Goal: Information Seeking & Learning: Find specific fact

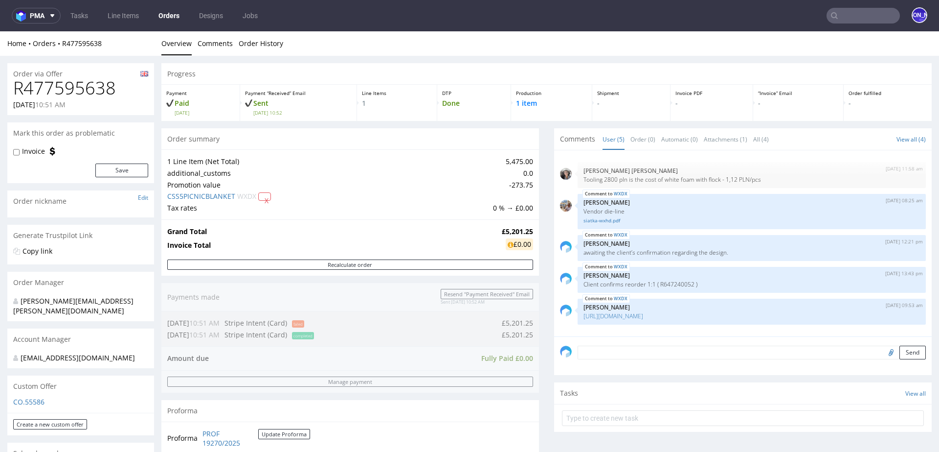
scroll to position [293, 0]
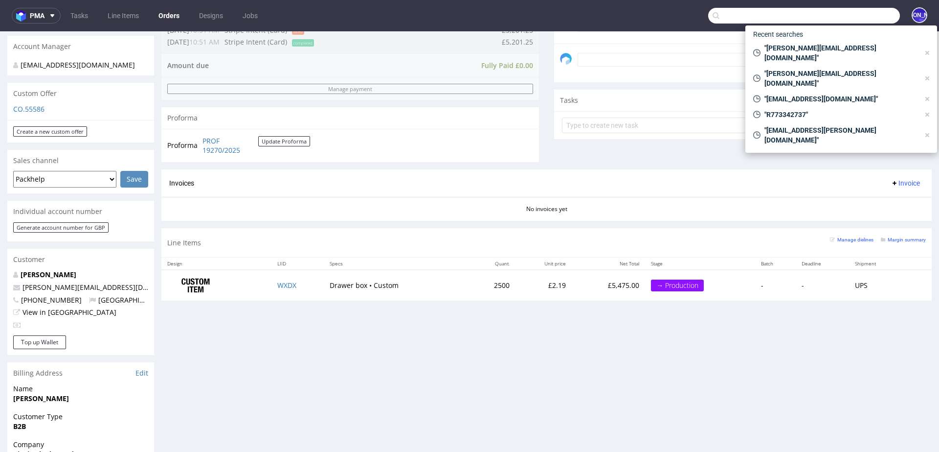
click at [839, 15] on input "text" at bounding box center [804, 16] width 192 height 16
paste input "R808156528 ddl"
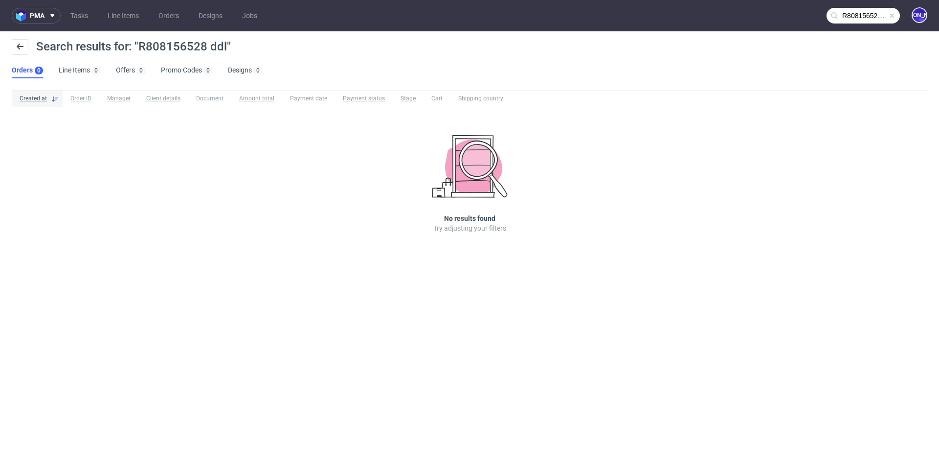
click at [854, 11] on input "R808156528 ddl" at bounding box center [863, 16] width 73 height 16
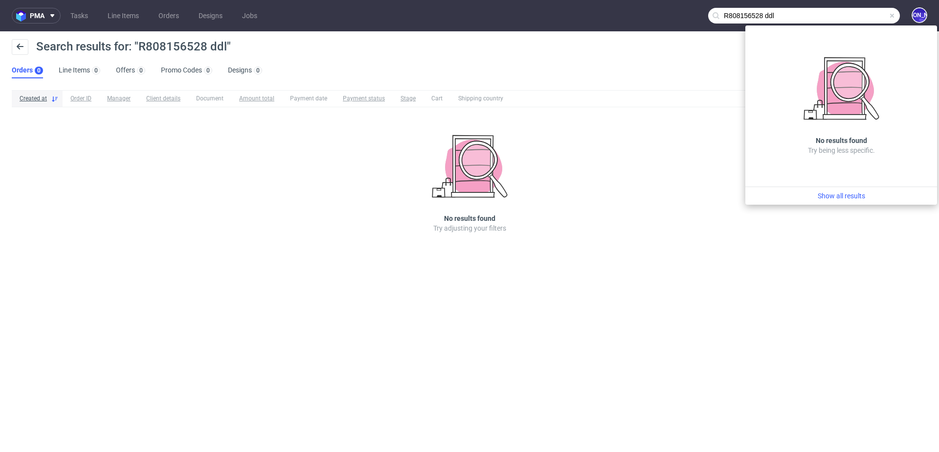
click at [770, 17] on input "R808156528 ddl" at bounding box center [804, 16] width 192 height 16
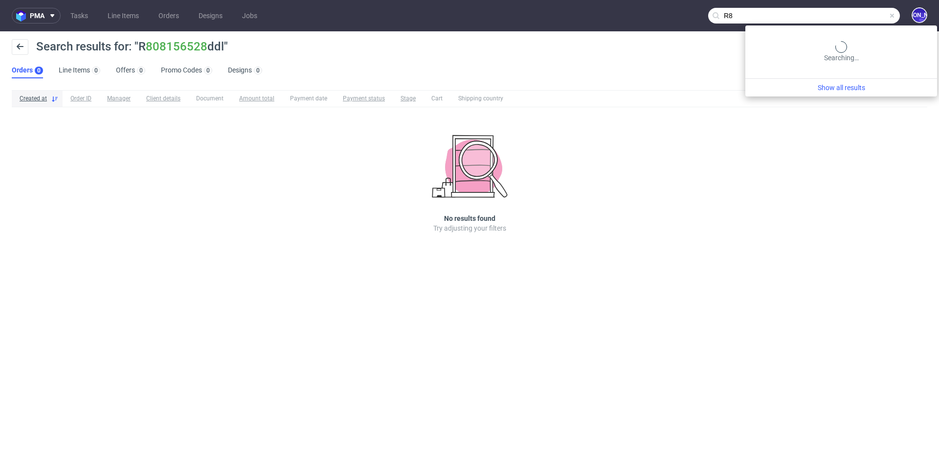
type input "R"
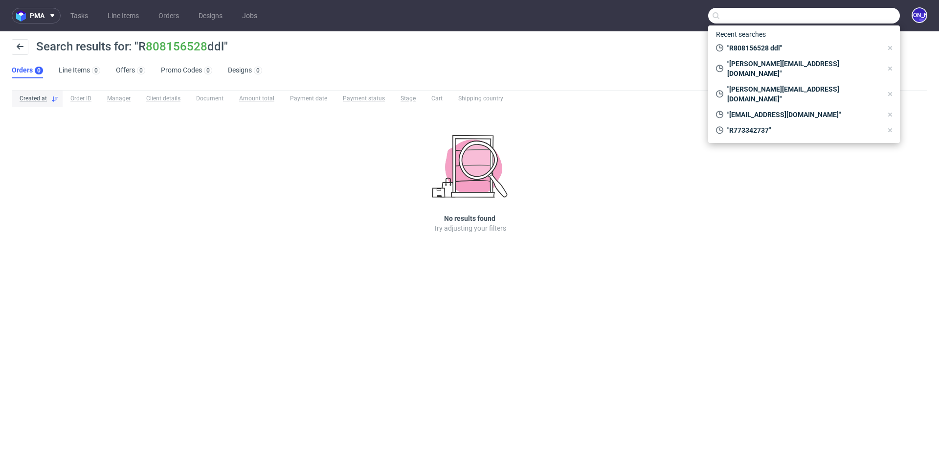
paste input "R808156528 ddl"
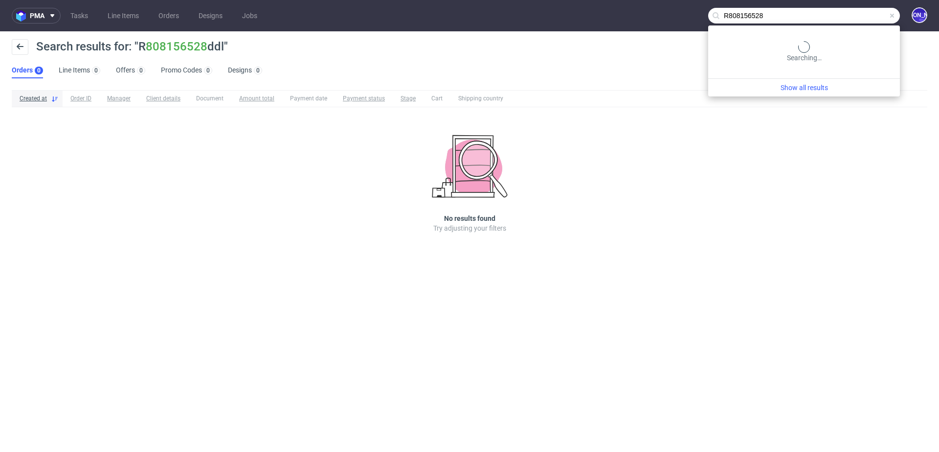
type input "R808156528"
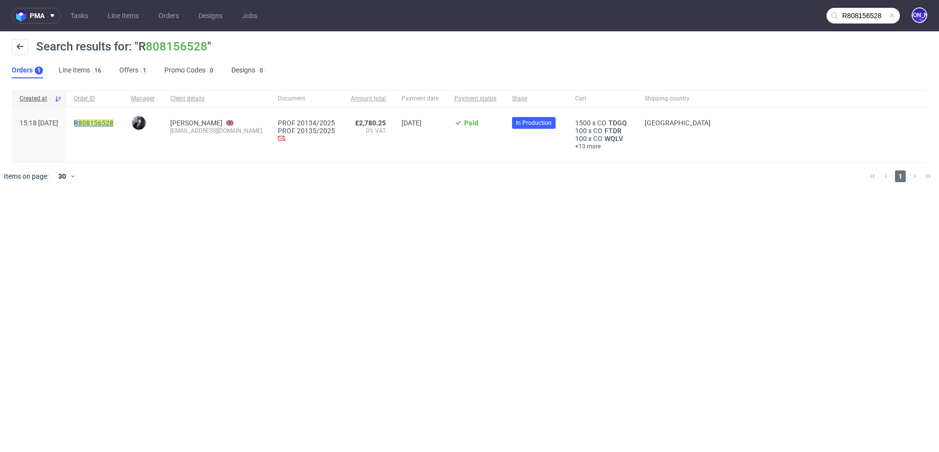
click at [104, 122] on mark "R 808156528" at bounding box center [94, 123] width 40 height 8
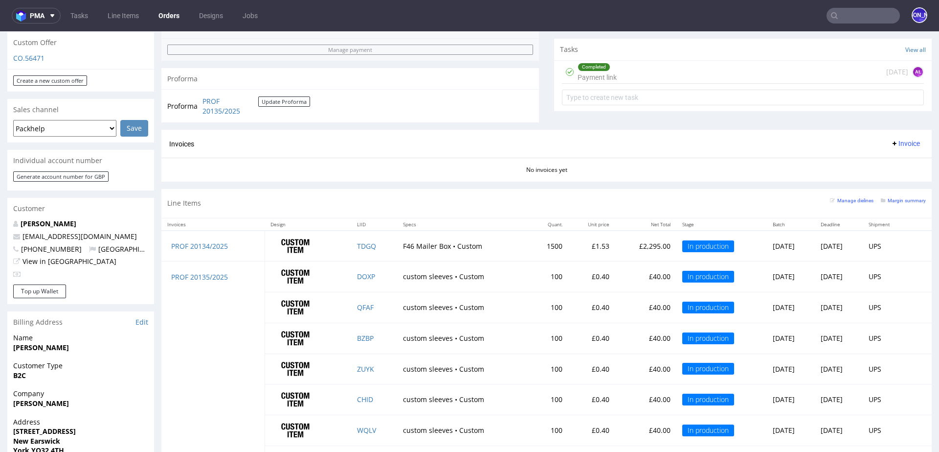
scroll to position [49, 0]
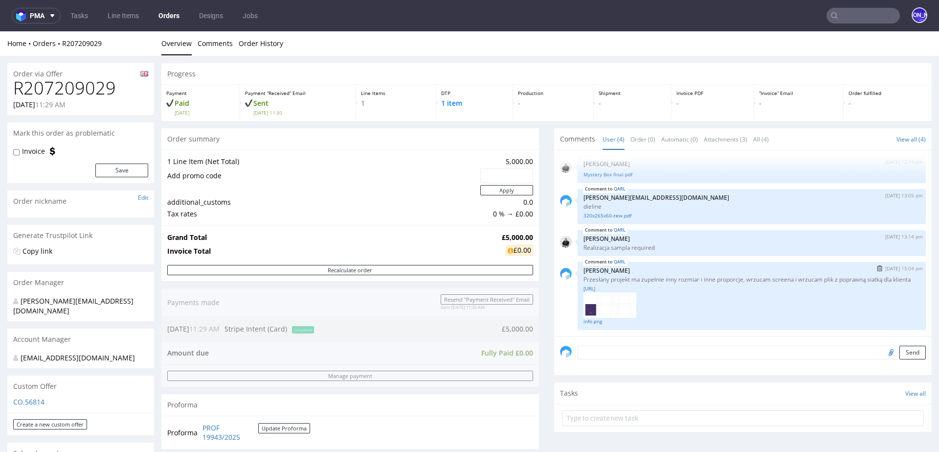
click at [586, 307] on img at bounding box center [610, 305] width 53 height 26
click at [587, 324] on link "info.png" at bounding box center [752, 321] width 337 height 7
click at [648, 289] on link "custom____QARL__d0__oR207209029__dieline.ai" at bounding box center [752, 288] width 337 height 7
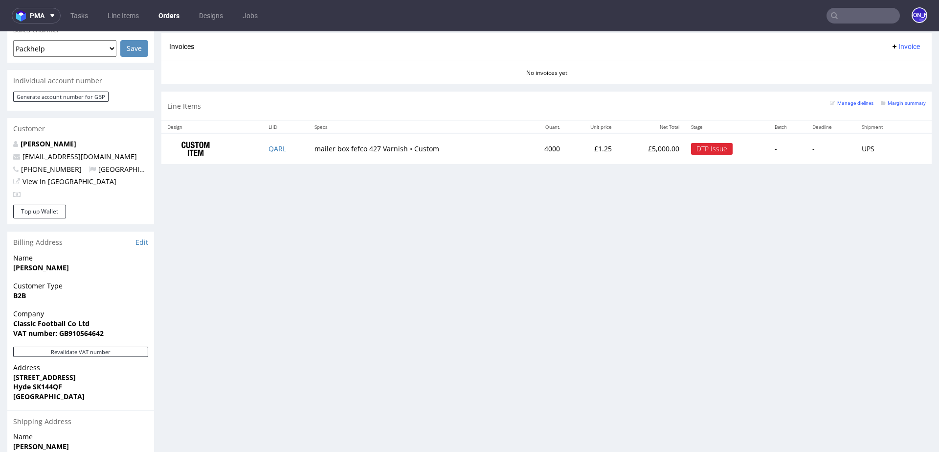
scroll to position [421, 0]
drag, startPoint x: 147, startPoint y: 147, endPoint x: 22, endPoint y: 148, distance: 125.2
click at [22, 154] on p "marketing@classicfootballshirts.co.uk" at bounding box center [80, 159] width 135 height 10
copy link "marketing@classicfootballshirts.co.uk"
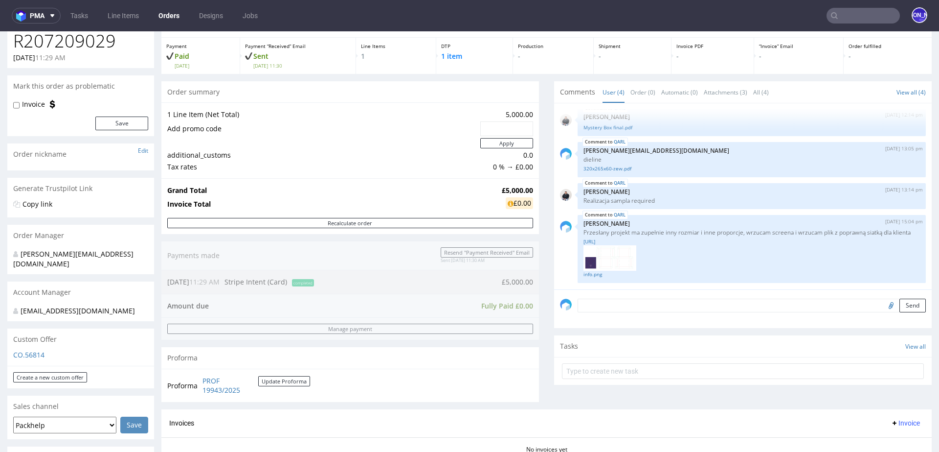
scroll to position [0, 0]
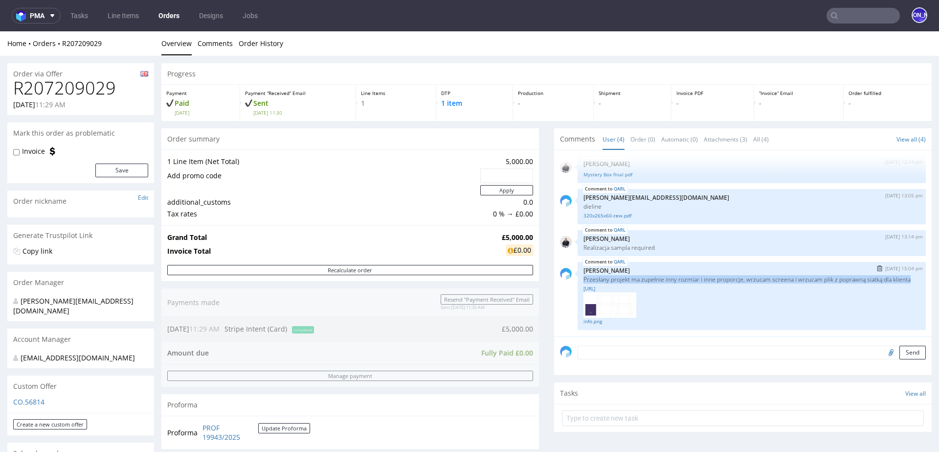
drag, startPoint x: 602, startPoint y: 278, endPoint x: 577, endPoint y: 273, distance: 26.0
click at [578, 273] on div "QARL 23rd Sep 25 | 15:04 pm Karol Markowski Przesłany projekt ma zupełnie inny …" at bounding box center [752, 296] width 348 height 68
copy p "Przesłany projekt ma zupełnie inny rozmiar i inne proporcje, wrzucam screena i …"
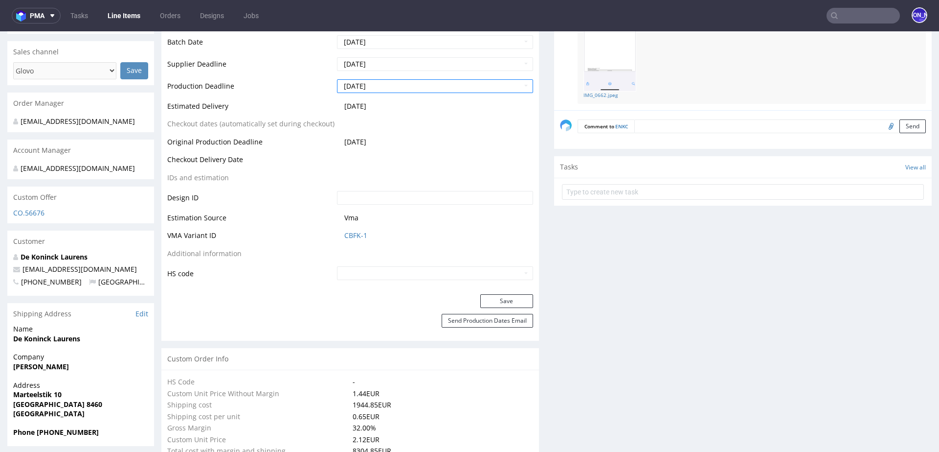
scroll to position [388, 0]
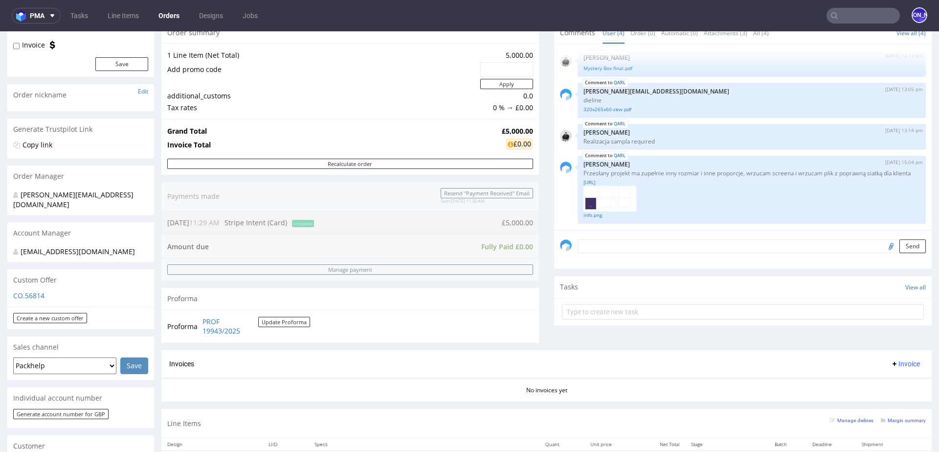
scroll to position [96, 0]
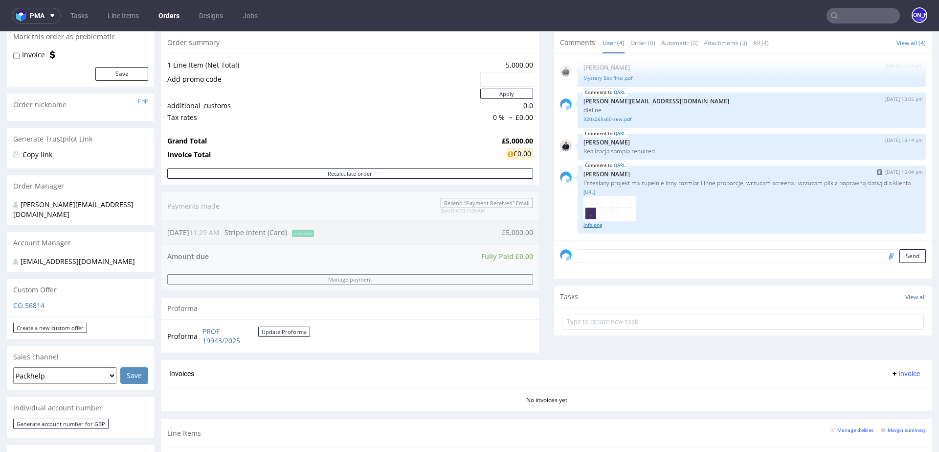
click at [589, 225] on link "info.png" at bounding box center [752, 224] width 337 height 7
click at [613, 191] on link "custom____QARL__d0__oR207209029__dieline.ai" at bounding box center [752, 191] width 337 height 7
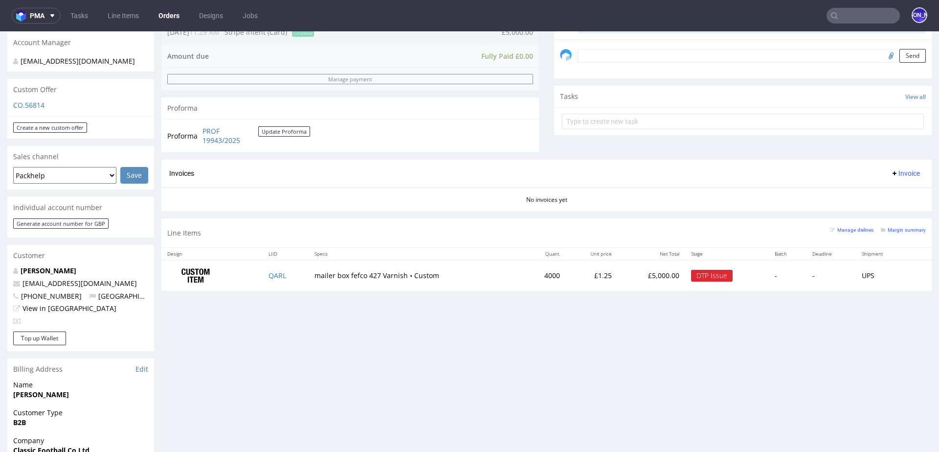
scroll to position [391, 0]
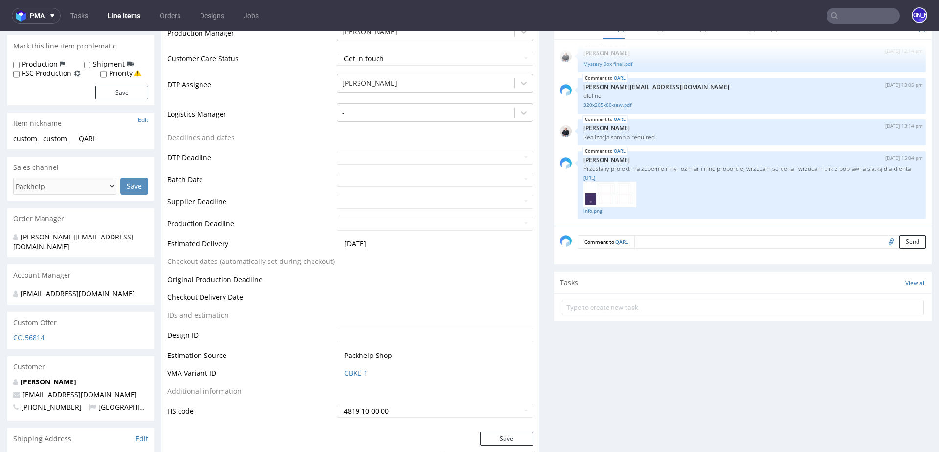
scroll to position [280, 0]
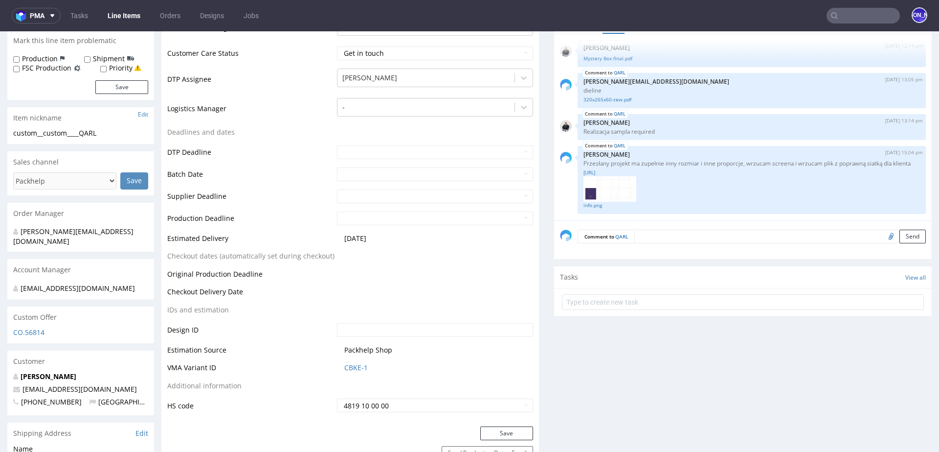
click at [654, 237] on textarea at bounding box center [781, 236] width 292 height 14
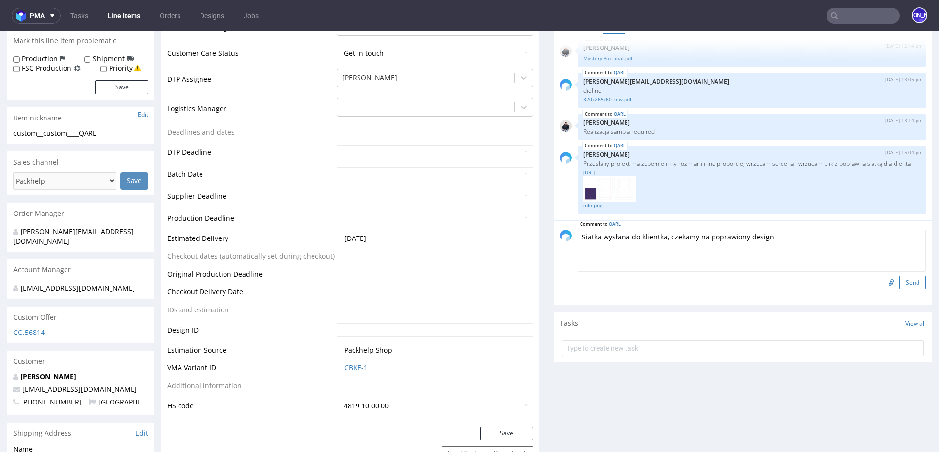
type textarea "Siatka wysłana do klientka, czekamy na poprawiony design"
click at [906, 287] on button "Send" at bounding box center [913, 282] width 26 height 14
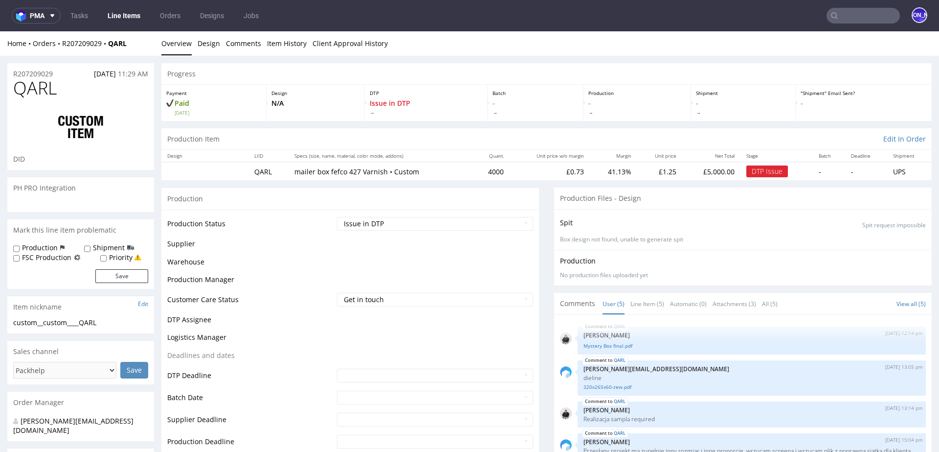
scroll to position [46, 0]
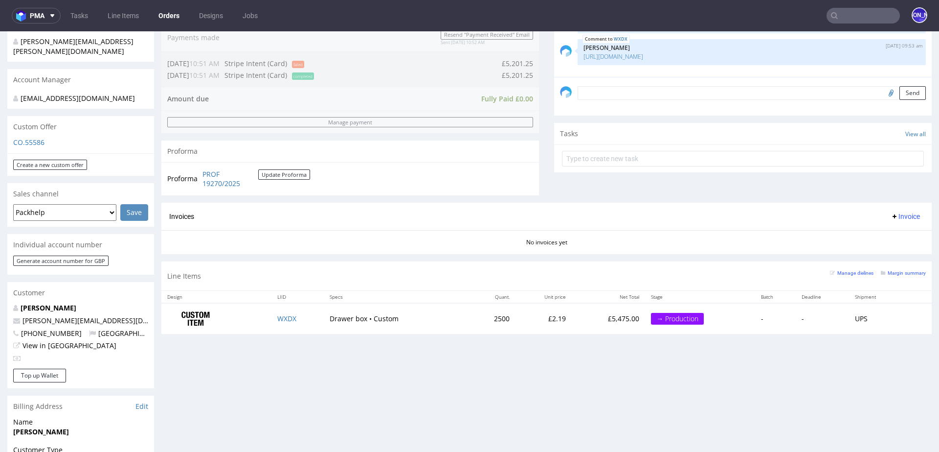
scroll to position [261, 0]
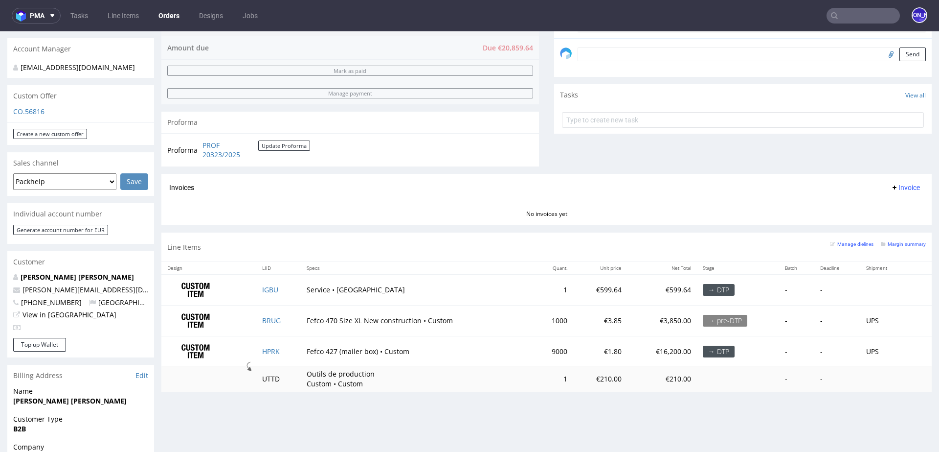
scroll to position [288, 0]
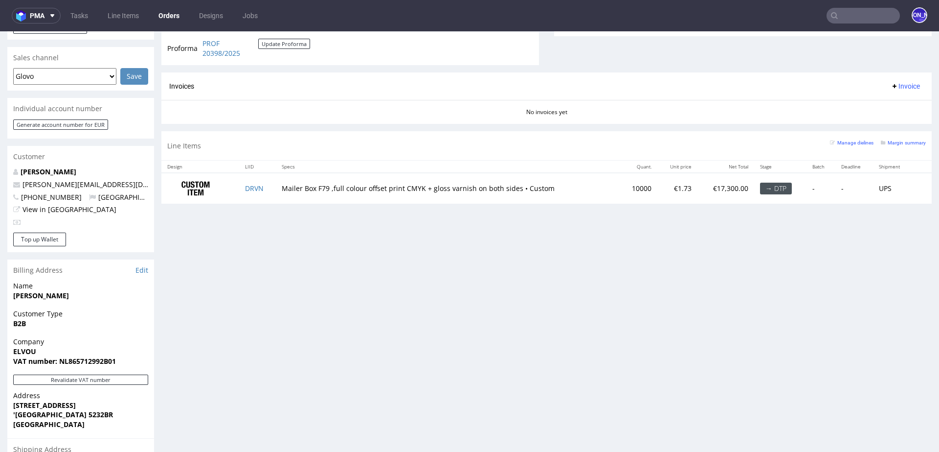
scroll to position [393, 0]
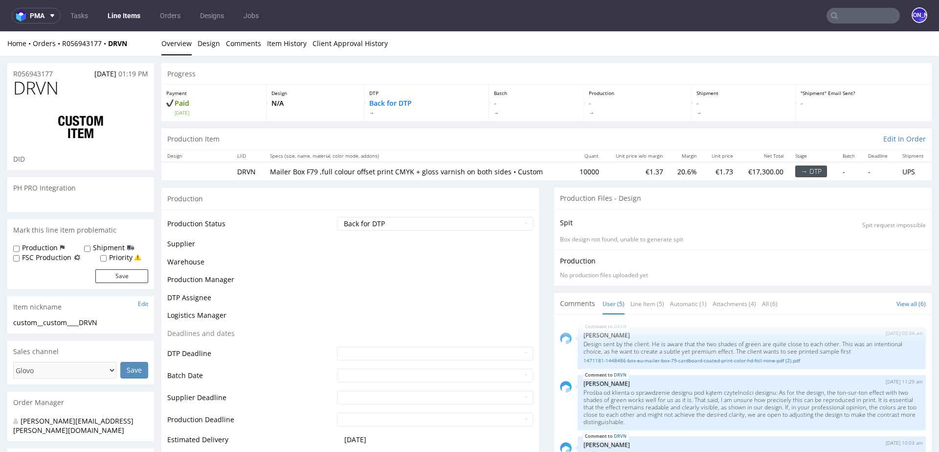
scroll to position [216, 0]
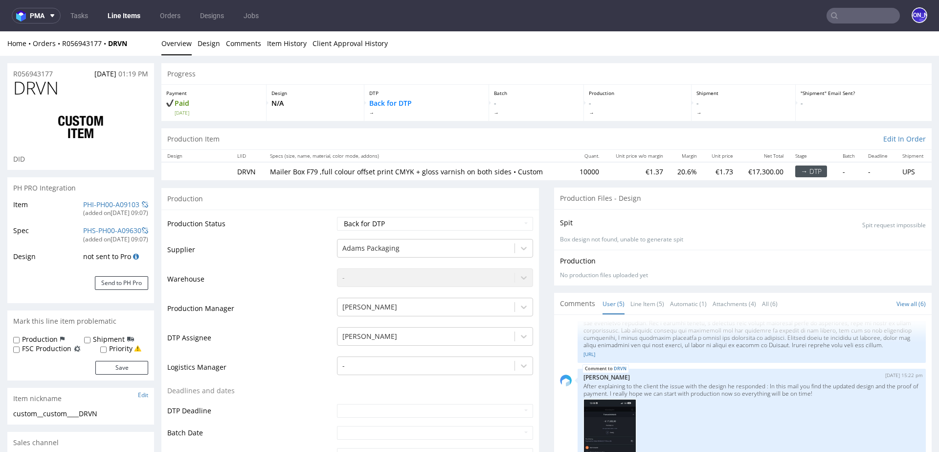
select select "in_progress"
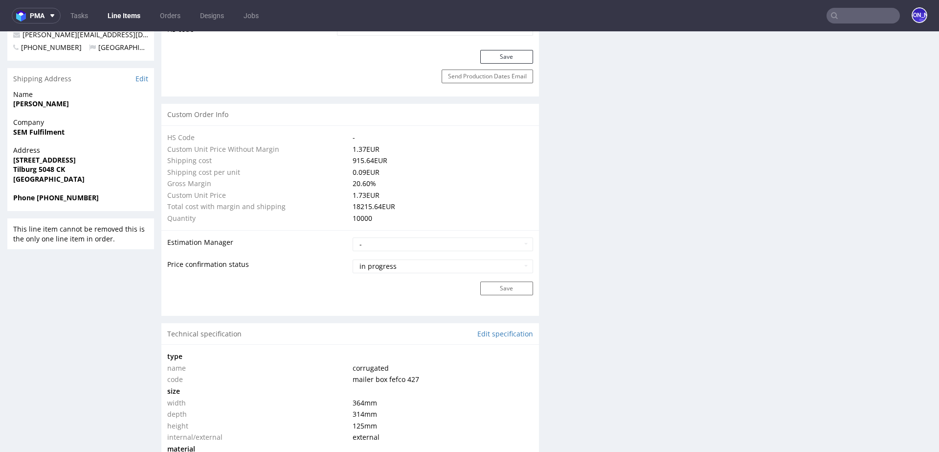
scroll to position [774, 0]
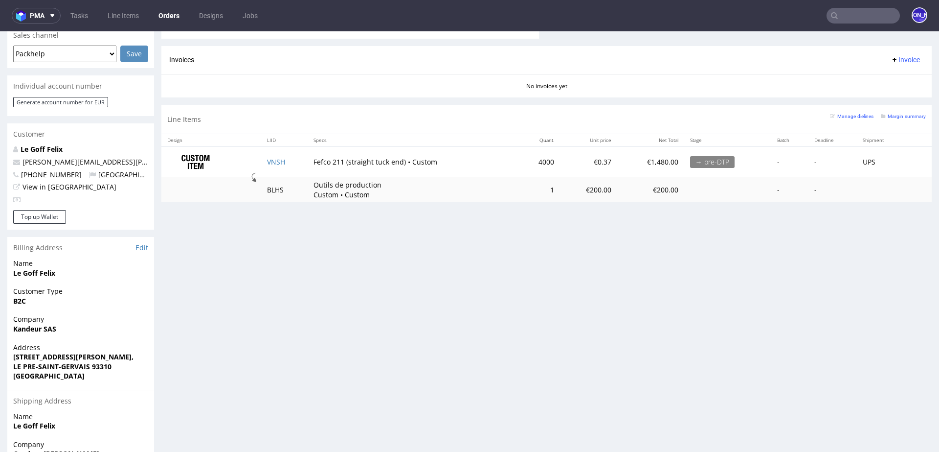
scroll to position [441, 0]
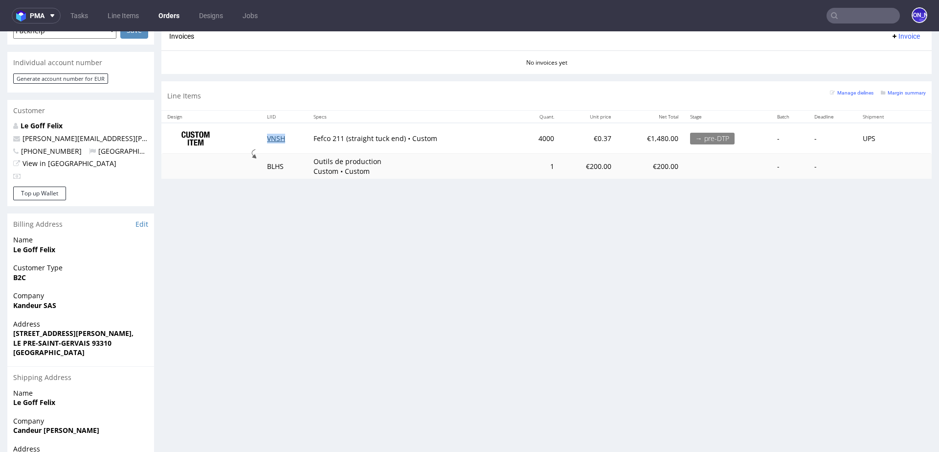
click at [273, 136] on link "VNSH" at bounding box center [276, 138] width 18 height 9
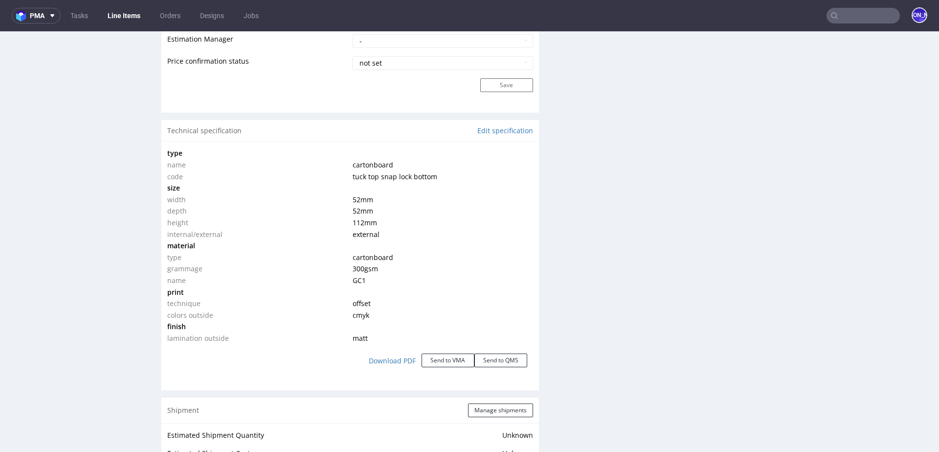
scroll to position [847, 0]
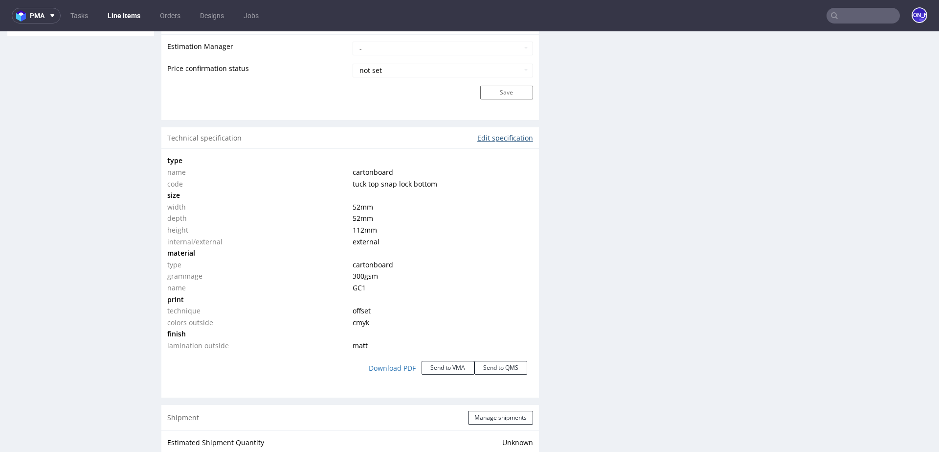
click at [490, 135] on link "Edit specification" at bounding box center [506, 138] width 56 height 10
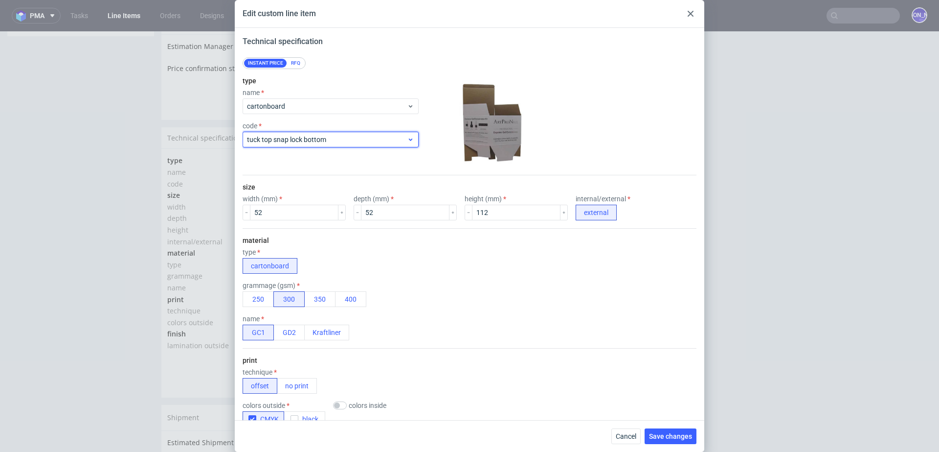
click at [362, 140] on span "tuck top snap lock bottom" at bounding box center [327, 140] width 160 height 10
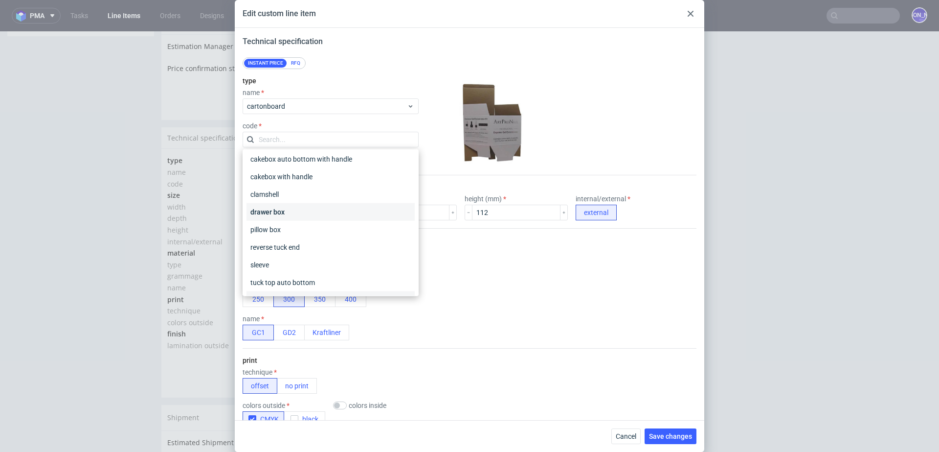
scroll to position [0, 0]
click at [286, 250] on div "reverse tuck end" at bounding box center [331, 250] width 168 height 18
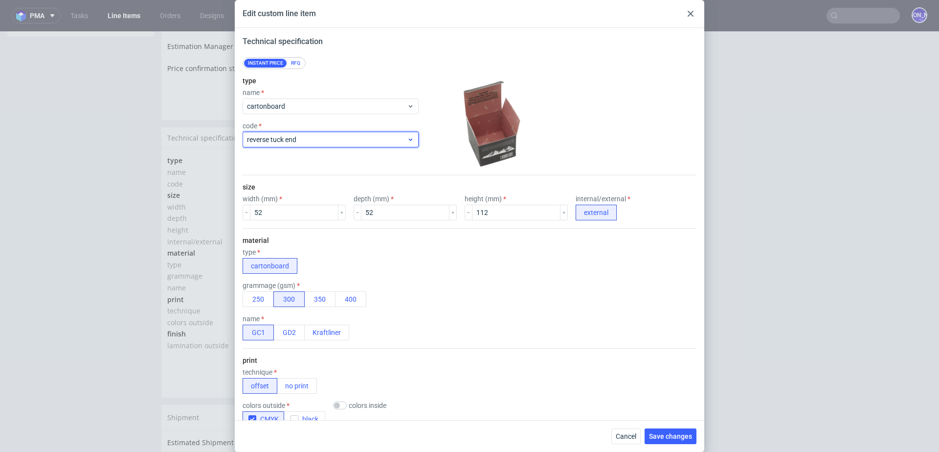
click at [277, 135] on span "reverse tuck end" at bounding box center [327, 140] width 160 height 10
type input "straight tuck end"
click at [556, 128] on div at bounding box center [491, 122] width 137 height 98
click at [665, 439] on span "Save changes" at bounding box center [670, 435] width 43 height 7
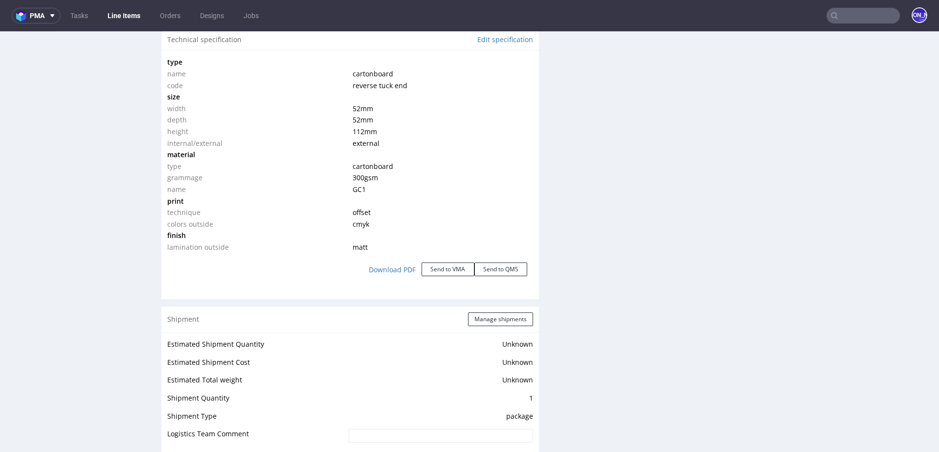
scroll to position [926, 0]
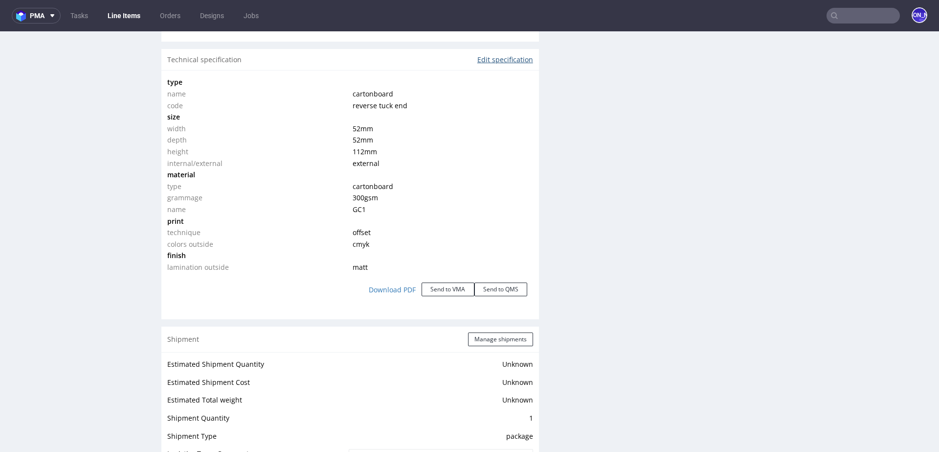
click at [489, 60] on link "Edit specification" at bounding box center [506, 60] width 56 height 10
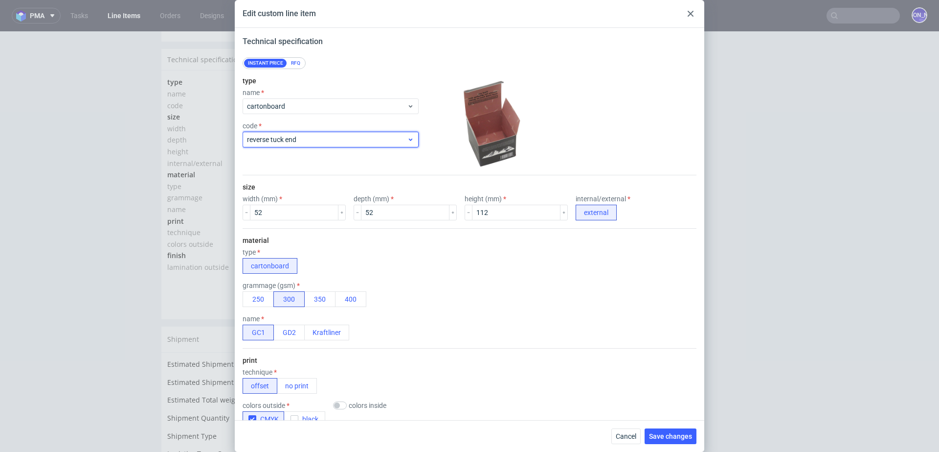
click at [313, 142] on span "reverse tuck end" at bounding box center [327, 140] width 160 height 10
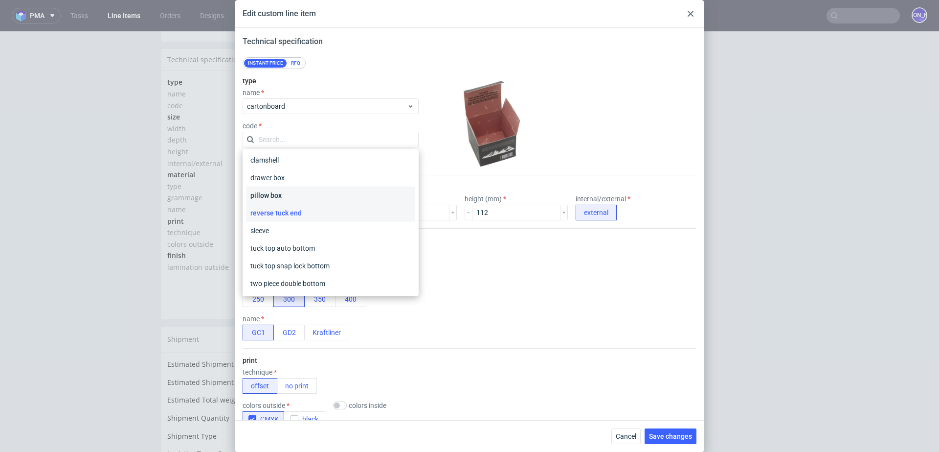
scroll to position [0, 0]
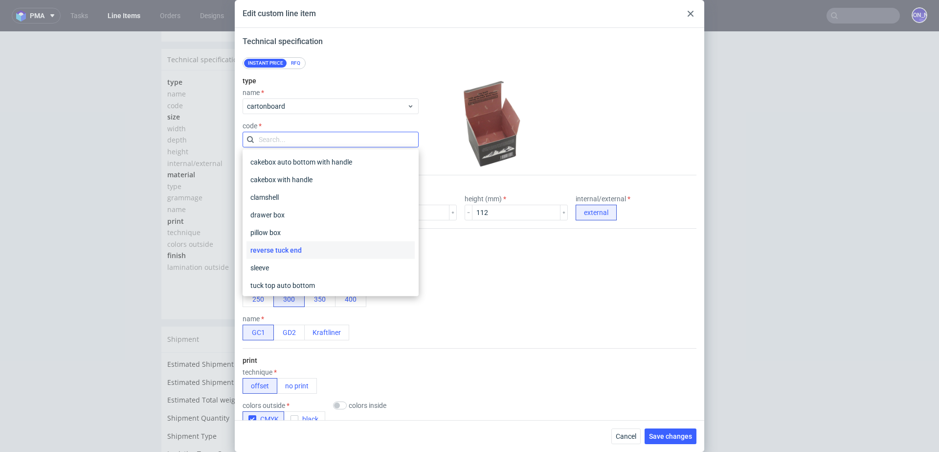
click at [283, 138] on input "text" at bounding box center [331, 140] width 176 height 16
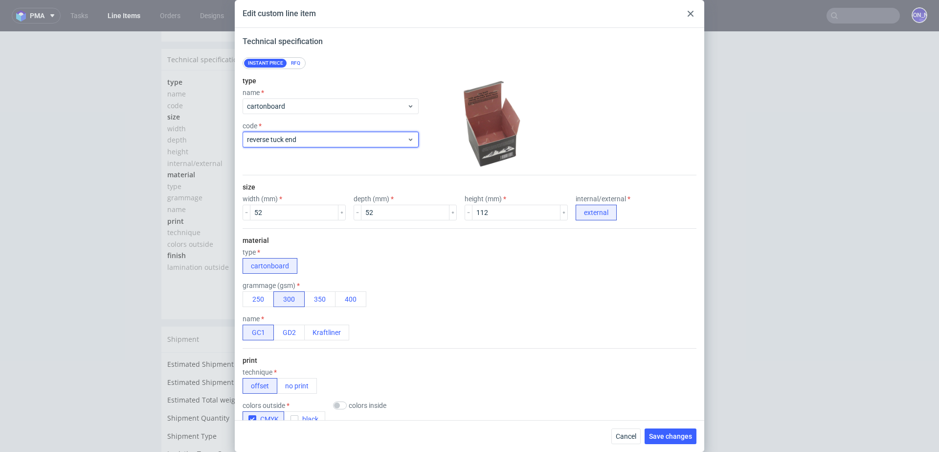
click at [283, 138] on span "reverse tuck end" at bounding box center [327, 140] width 160 height 10
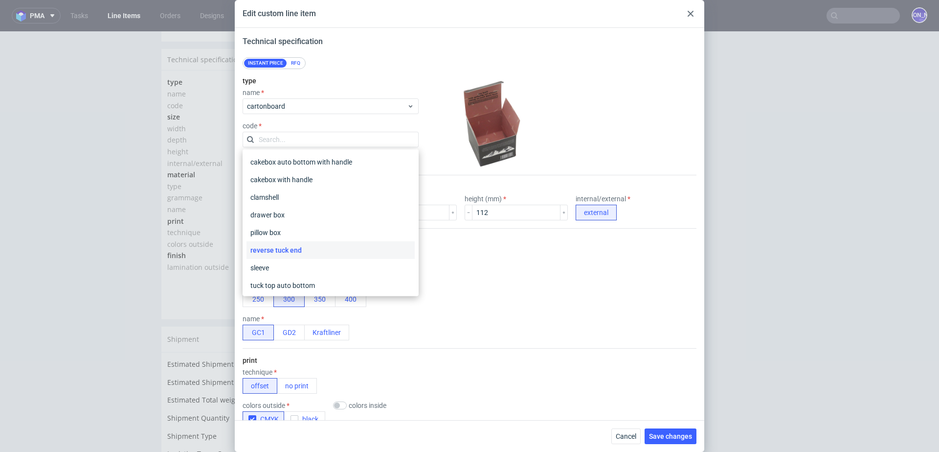
type input "t"
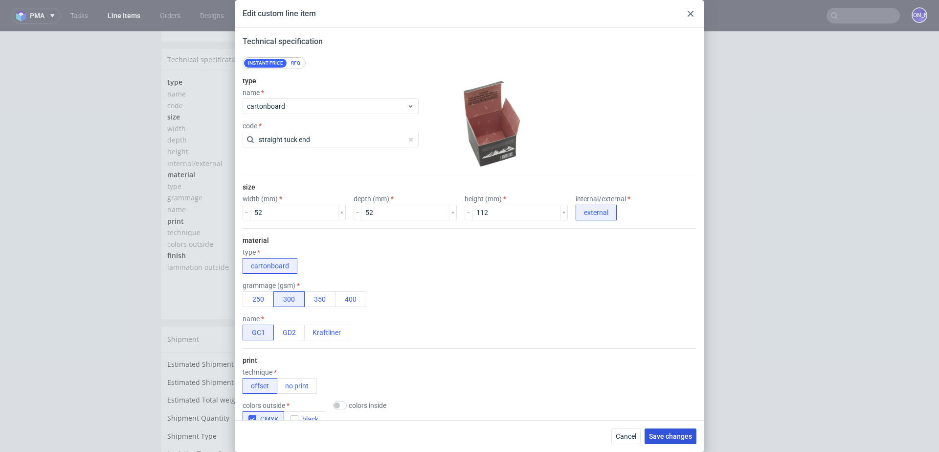
type input "straight tuck end"
click at [658, 433] on span "Save changes" at bounding box center [670, 435] width 43 height 7
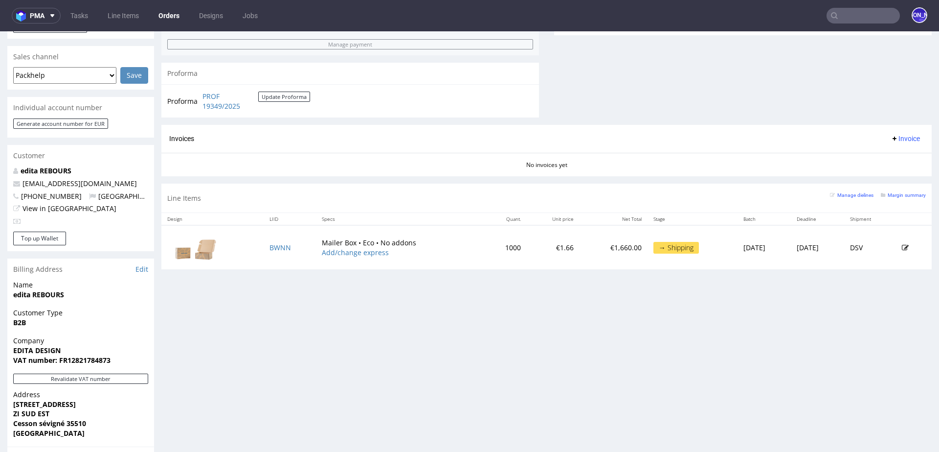
scroll to position [390, 0]
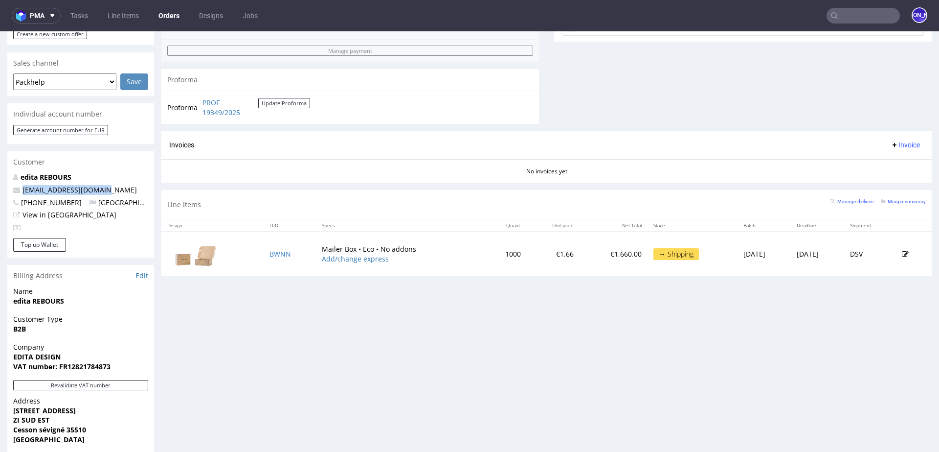
drag, startPoint x: 106, startPoint y: 180, endPoint x: 12, endPoint y: 180, distance: 94.4
click at [12, 180] on div "edita REBOURS edita.rebours@adrex.fr +33662795959 France View in Hubspot" at bounding box center [80, 205] width 147 height 66
copy span "edita.rebours@adrex.fr"
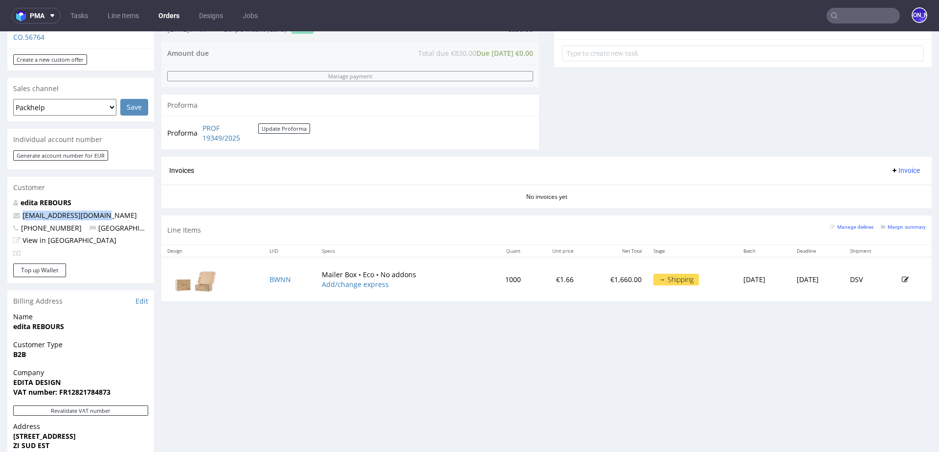
scroll to position [368, 0]
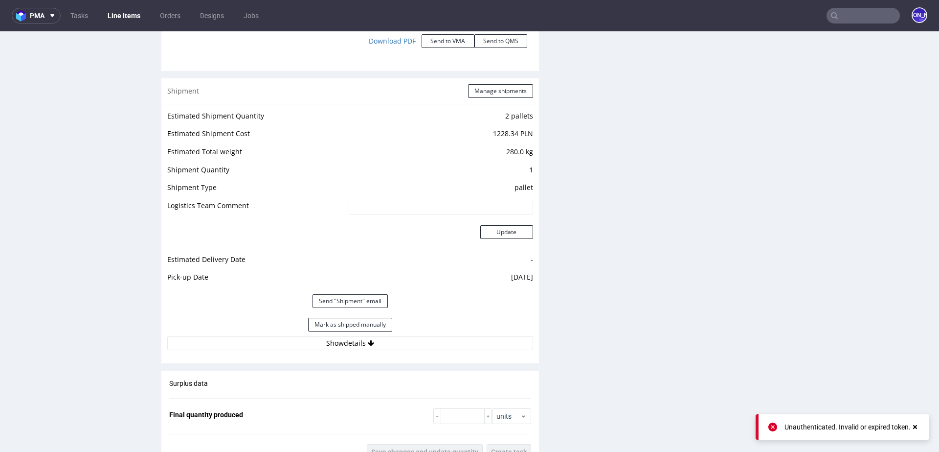
scroll to position [1061, 0]
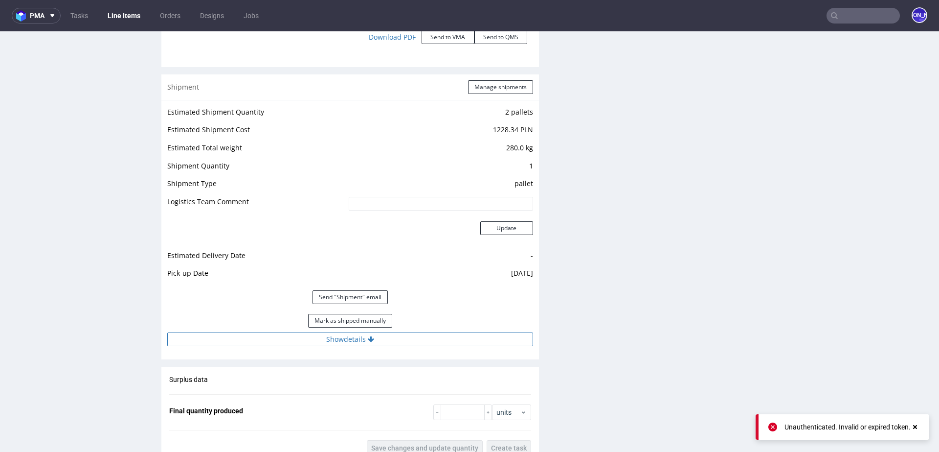
click at [344, 336] on button "Show details" at bounding box center [350, 339] width 366 height 14
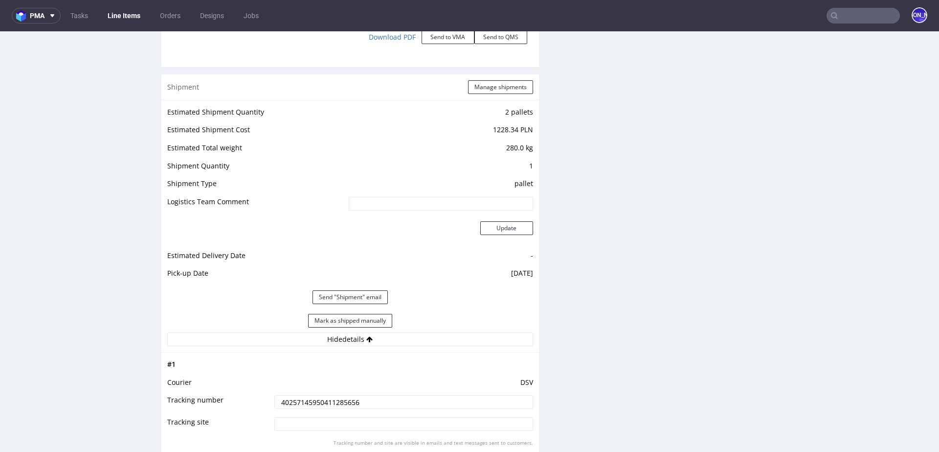
click at [307, 400] on input "40257145950411285656" at bounding box center [403, 402] width 259 height 14
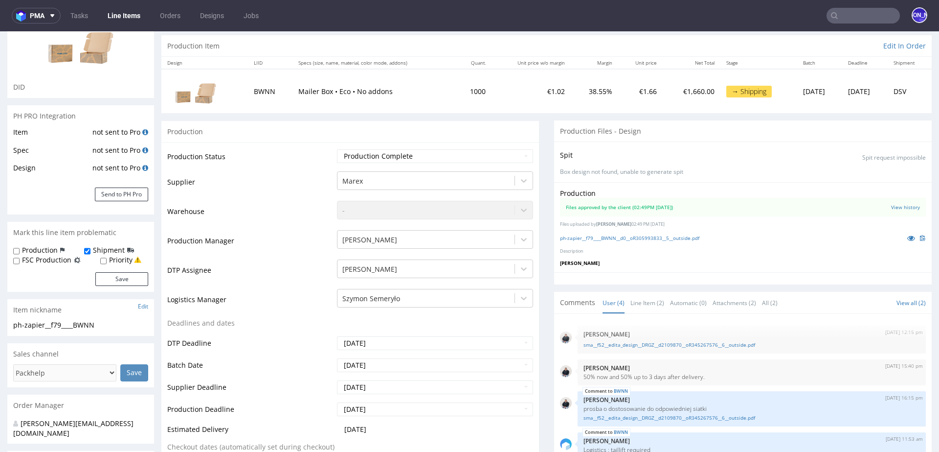
scroll to position [0, 0]
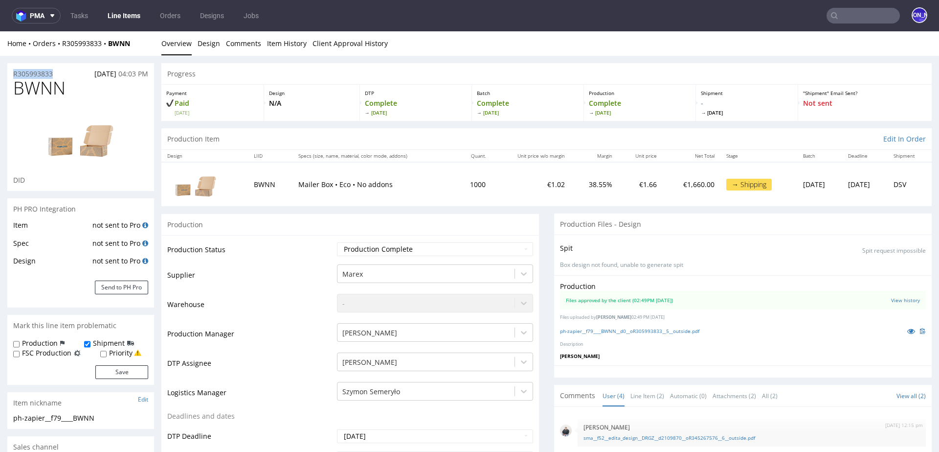
drag, startPoint x: 66, startPoint y: 73, endPoint x: 0, endPoint y: 73, distance: 65.6
copy p "R305993833"
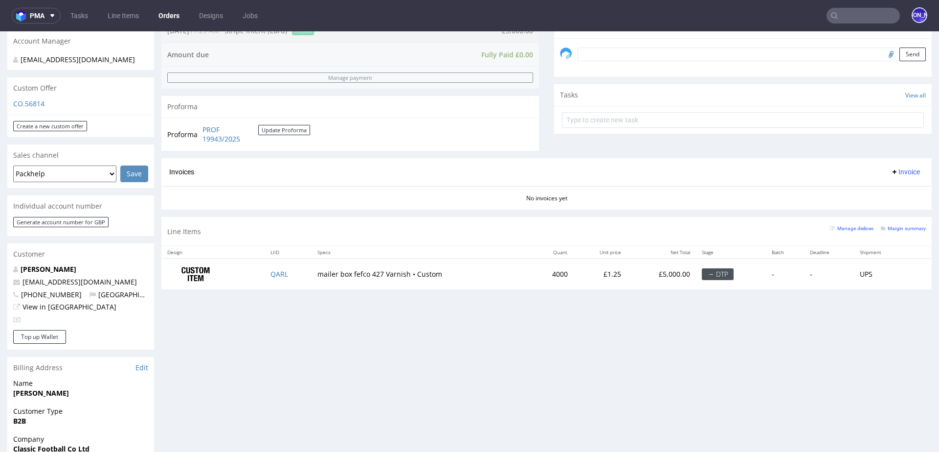
scroll to position [331, 0]
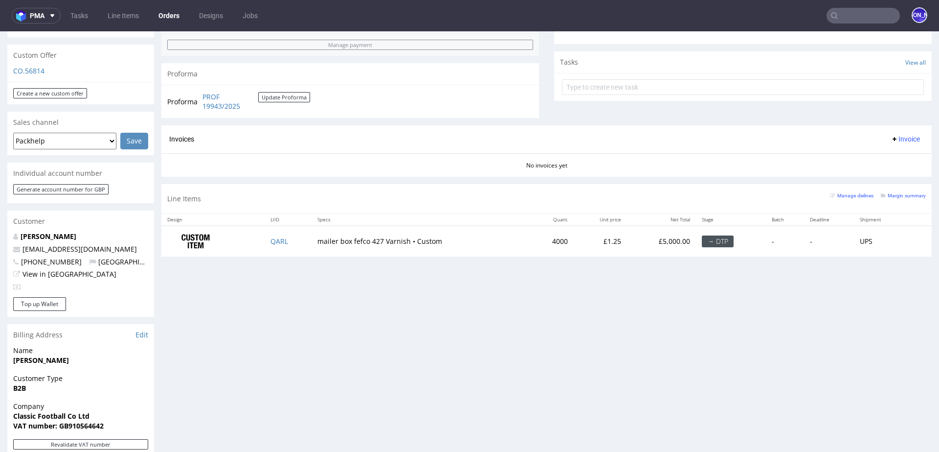
click at [847, 14] on input "text" at bounding box center [863, 16] width 73 height 16
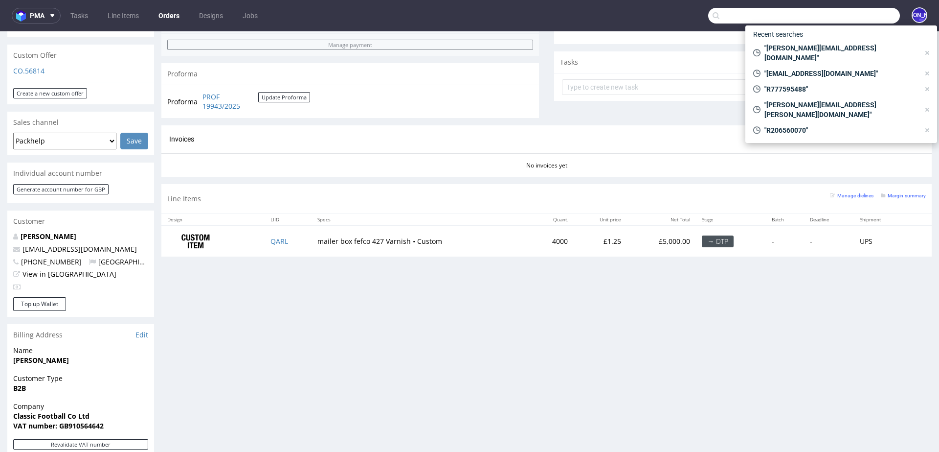
paste input "[EMAIL_ADDRESS][DOMAIN_NAME]"
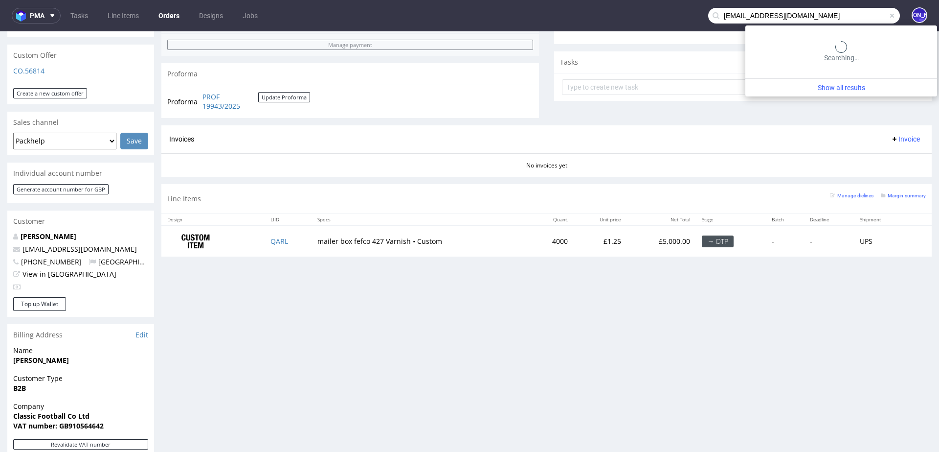
type input "[EMAIL_ADDRESS][DOMAIN_NAME]"
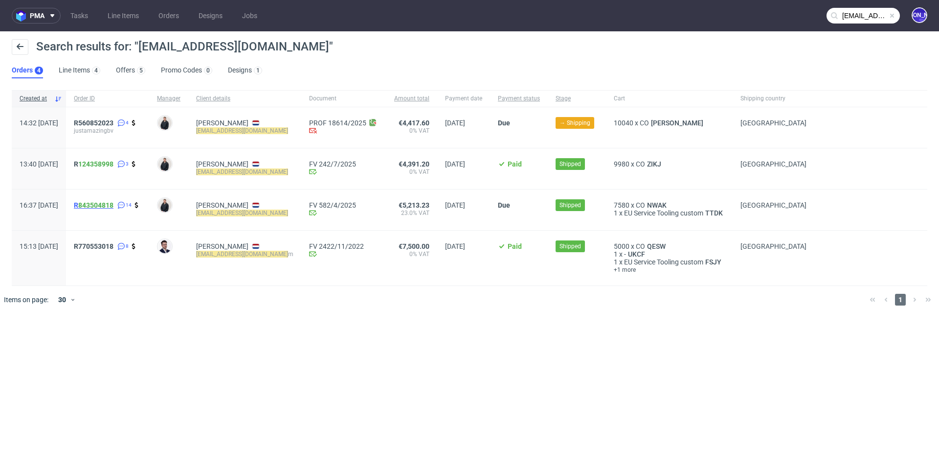
click at [114, 203] on link "843504818" at bounding box center [95, 205] width 35 height 8
click at [110, 244] on span "R770553018" at bounding box center [94, 246] width 40 height 8
click at [104, 205] on span "R 843504818" at bounding box center [94, 205] width 40 height 8
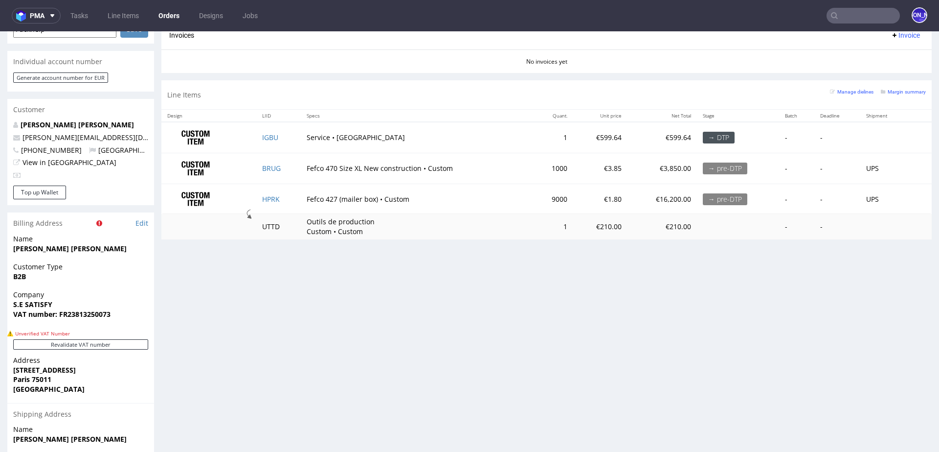
scroll to position [458, 0]
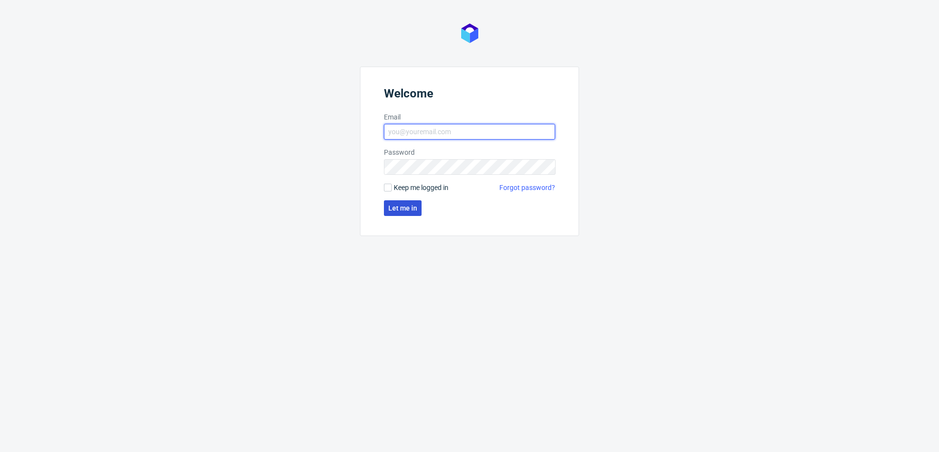
type input "[EMAIL_ADDRESS][DOMAIN_NAME]"
click at [393, 206] on span "Let me in" at bounding box center [402, 208] width 29 height 7
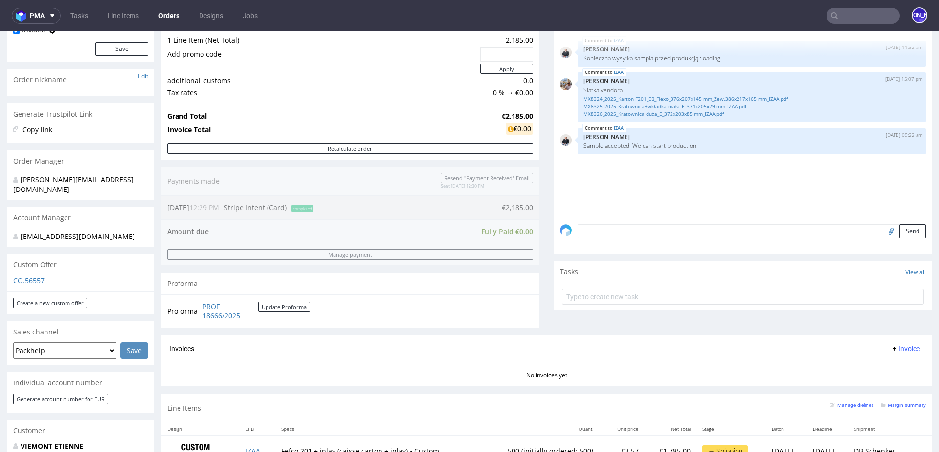
scroll to position [374, 0]
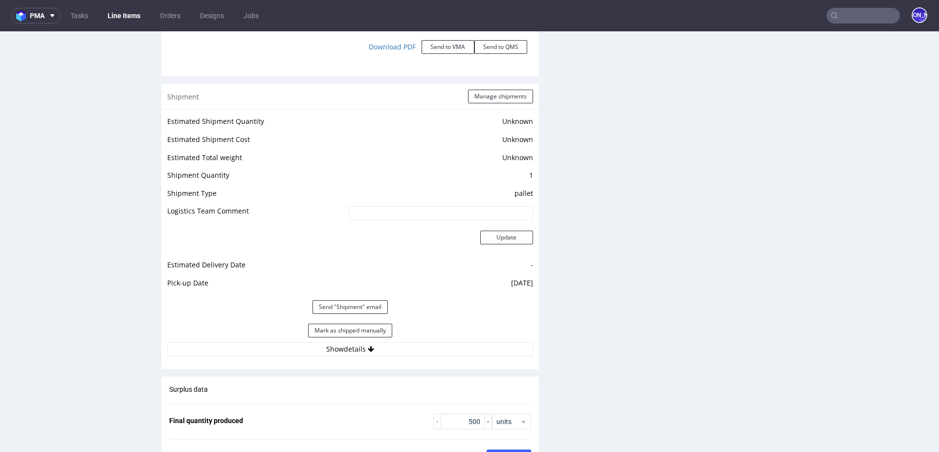
scroll to position [1390, 0]
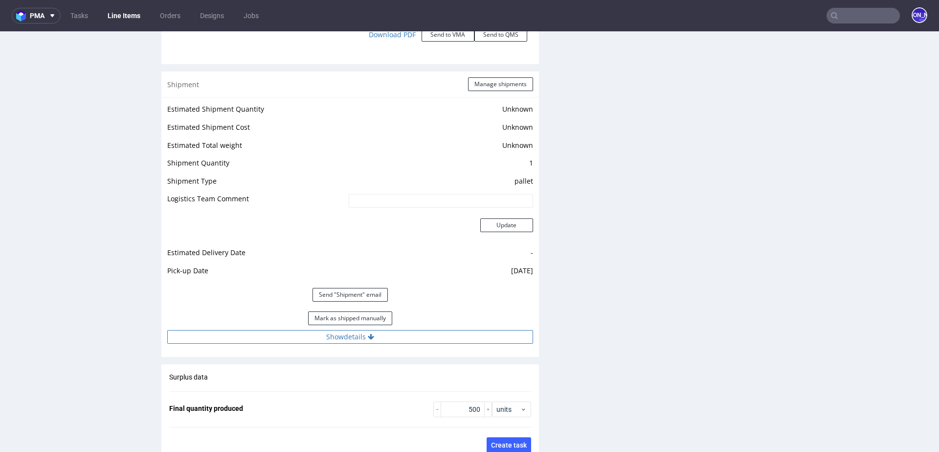
click at [377, 330] on button "Show details" at bounding box center [350, 337] width 366 height 14
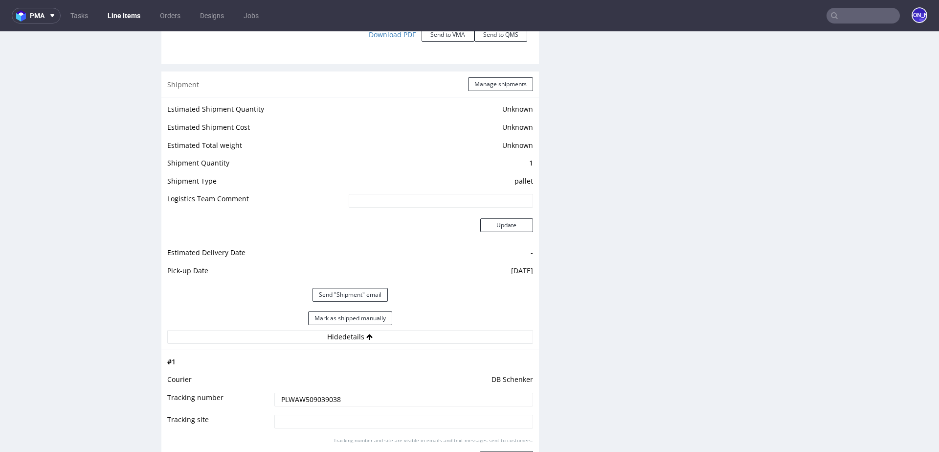
click at [298, 392] on input "PLWAW509039038" at bounding box center [403, 399] width 259 height 14
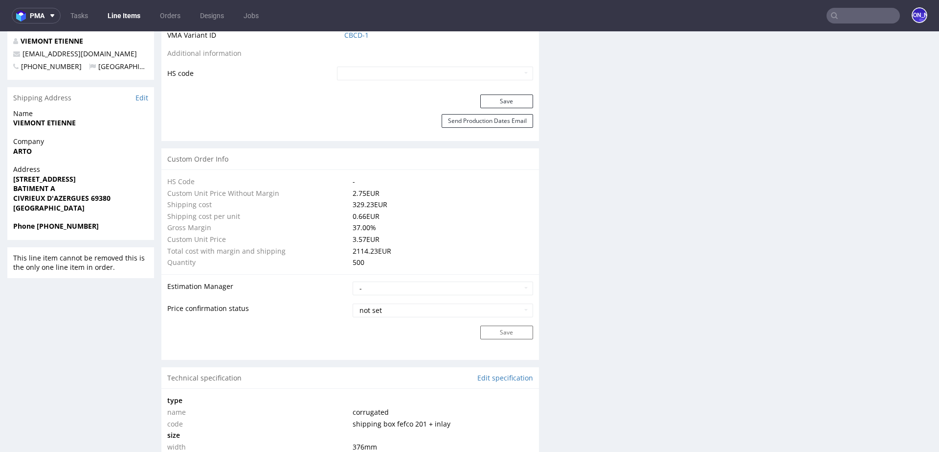
scroll to position [0, 0]
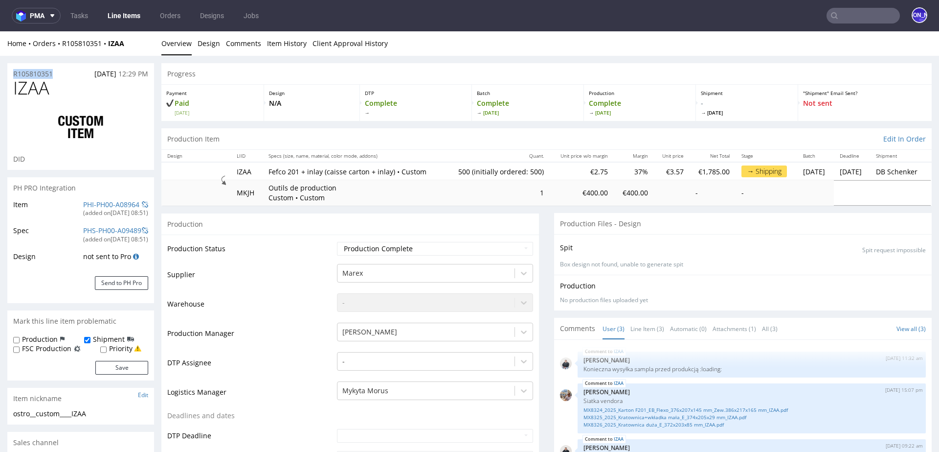
drag, startPoint x: 57, startPoint y: 69, endPoint x: 0, endPoint y: 69, distance: 57.2
copy p "R105810351"
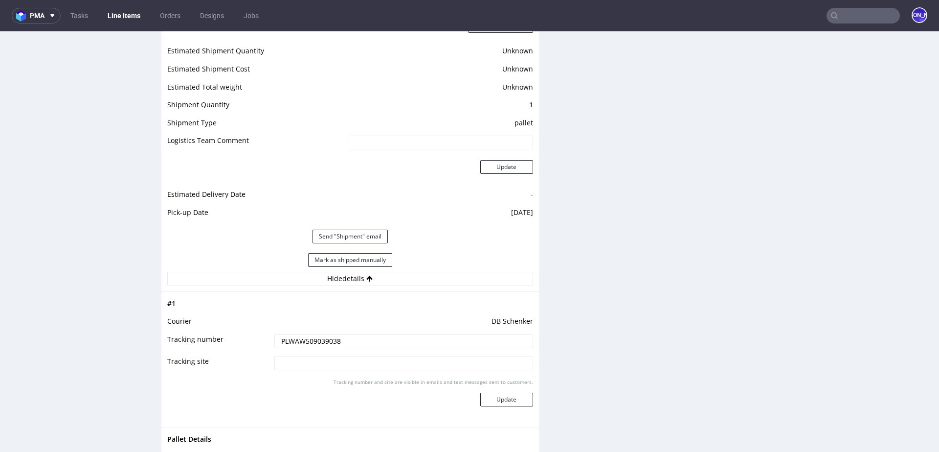
scroll to position [1439, 0]
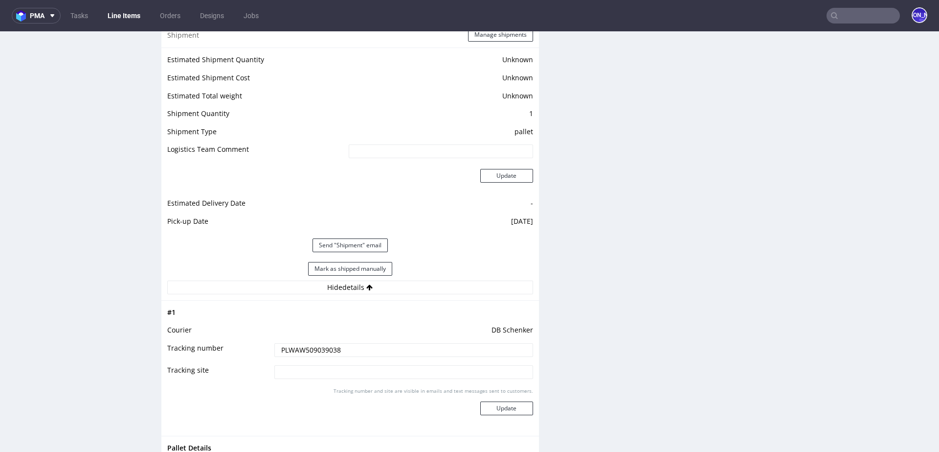
click at [302, 343] on input "PLWAW509039038" at bounding box center [403, 350] width 259 height 14
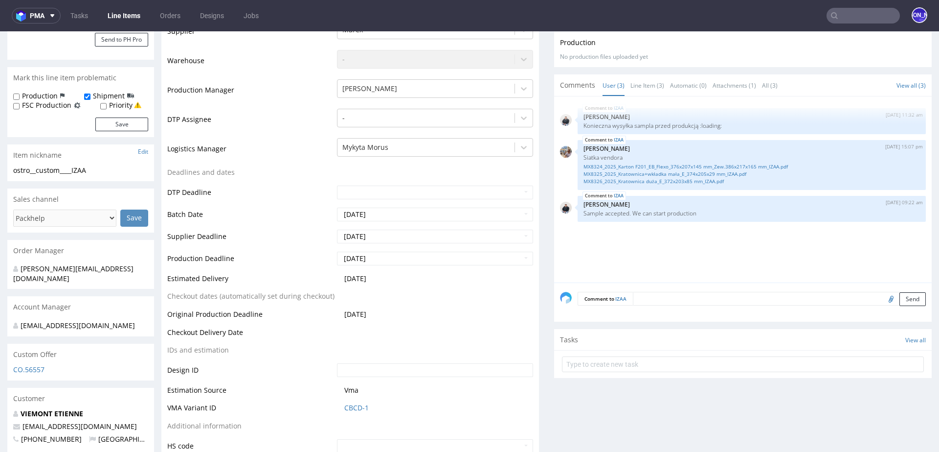
scroll to position [0, 0]
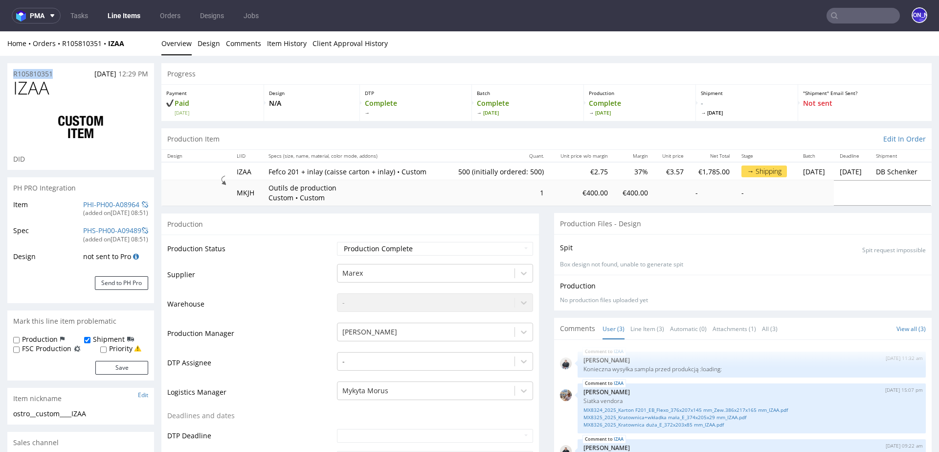
drag, startPoint x: 62, startPoint y: 71, endPoint x: 0, endPoint y: 71, distance: 61.6
copy p "R105810351"
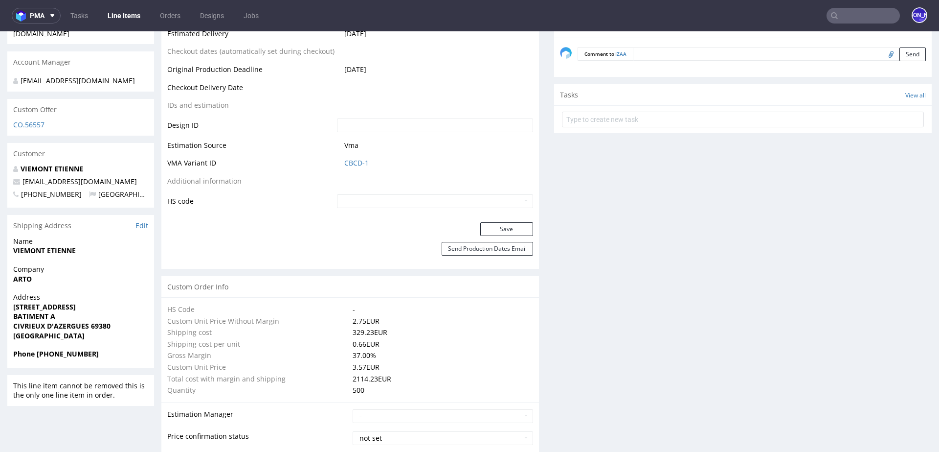
scroll to position [491, 0]
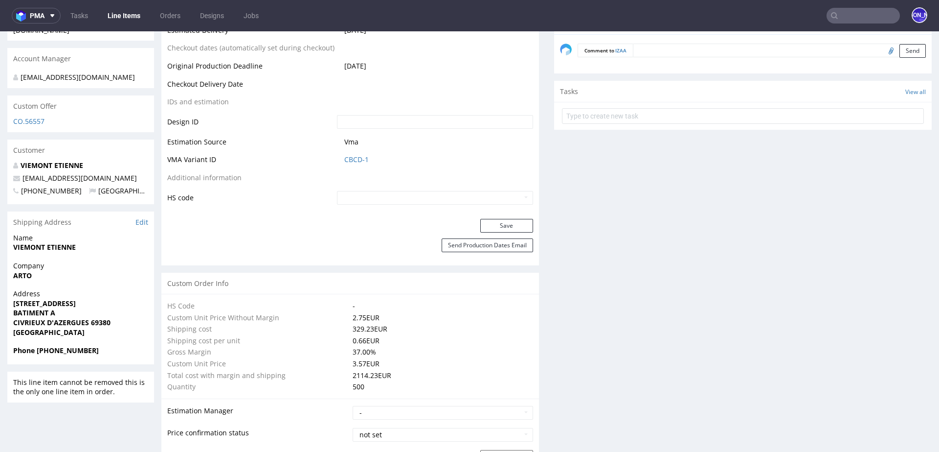
click at [855, 15] on input "text" at bounding box center [863, 16] width 73 height 16
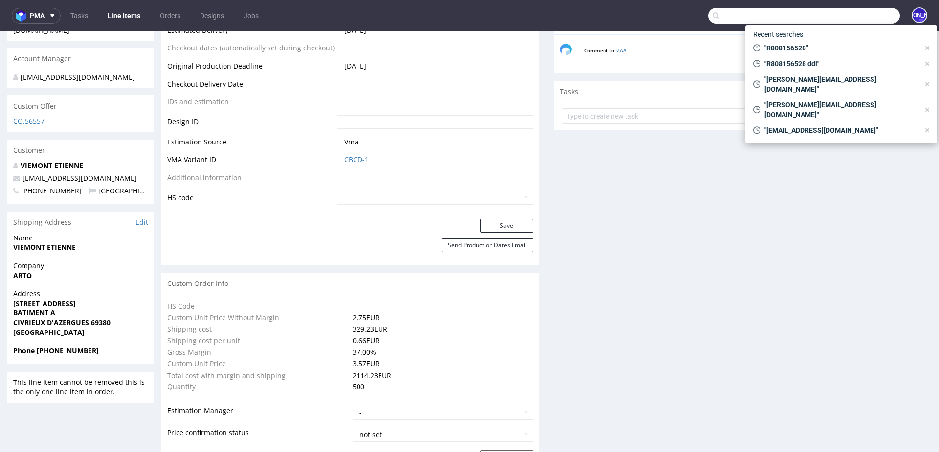
paste input "[EMAIL_ADDRESS][DOMAIN_NAME]"
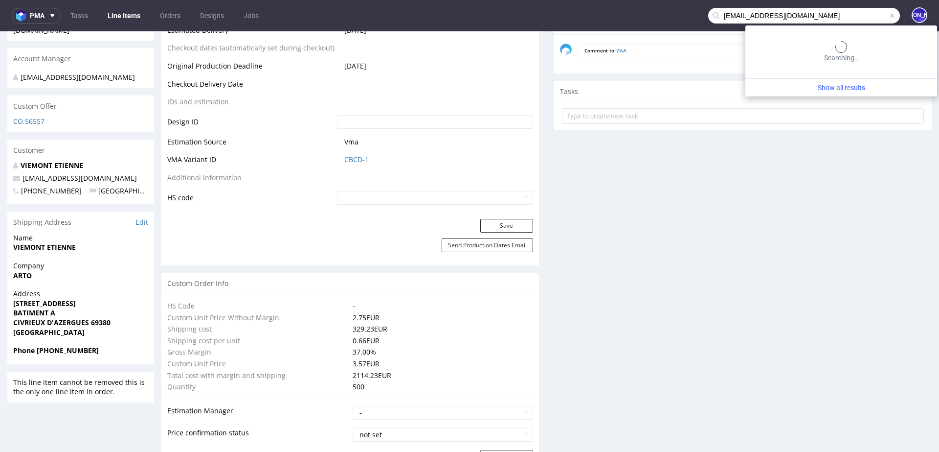
type input "[EMAIL_ADDRESS][DOMAIN_NAME]"
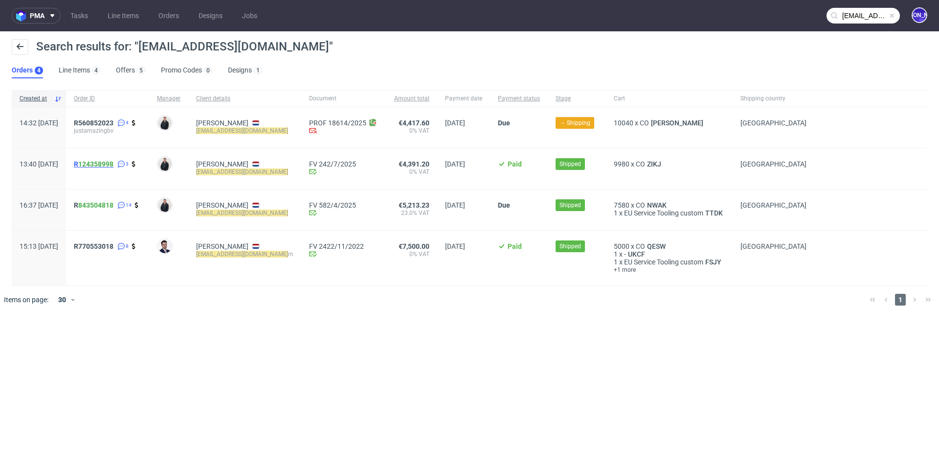
click at [107, 163] on span "R 124358998" at bounding box center [94, 164] width 40 height 8
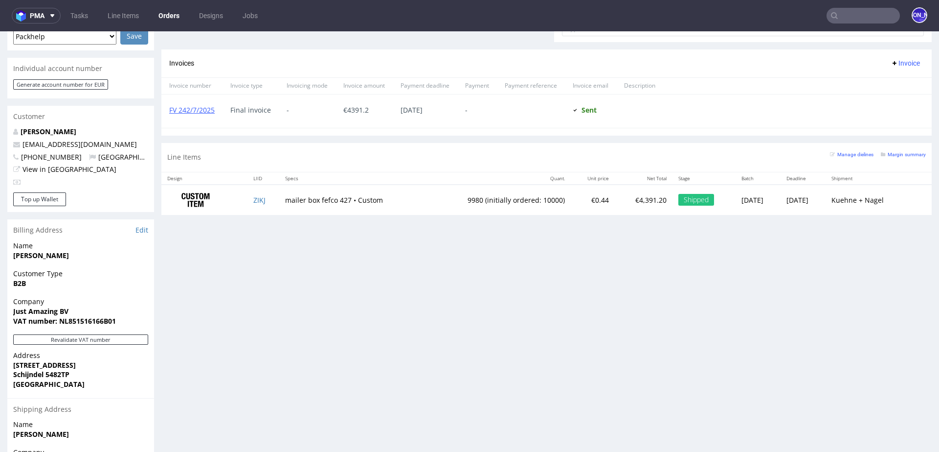
scroll to position [430, 0]
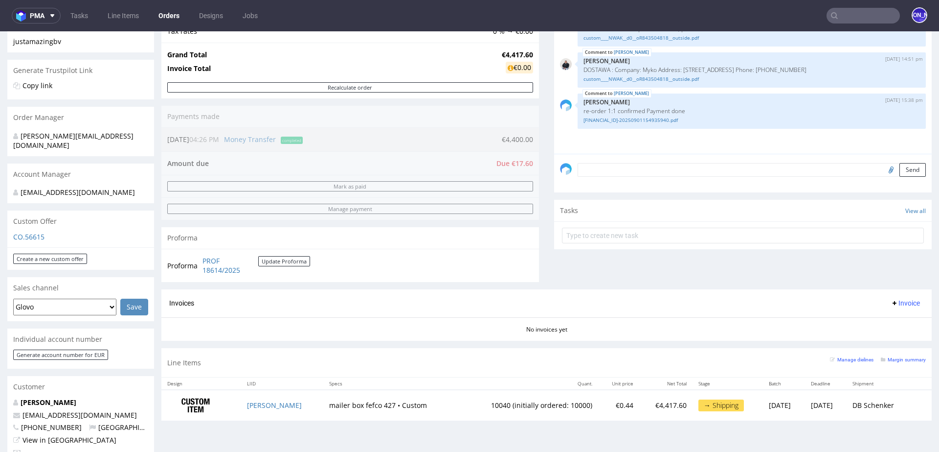
scroll to position [205, 0]
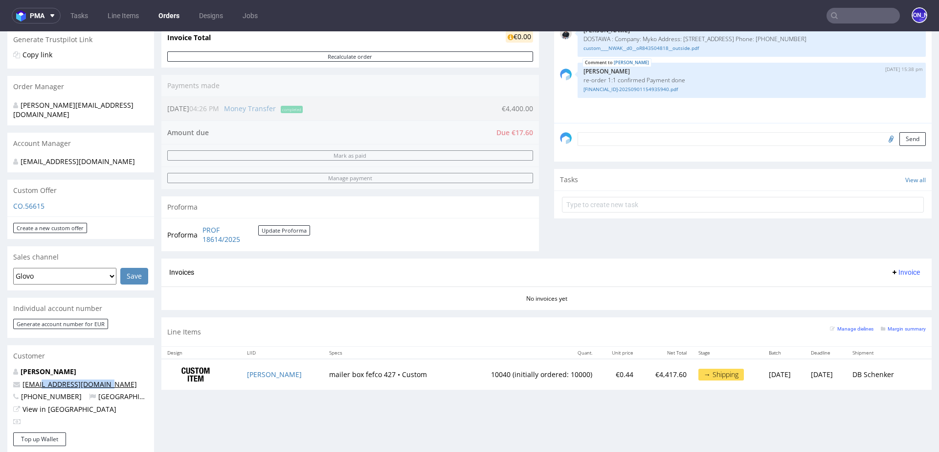
drag, startPoint x: 122, startPoint y: 374, endPoint x: 40, endPoint y: 374, distance: 82.2
click at [40, 379] on p "order@justamazingbv.com" at bounding box center [80, 384] width 135 height 10
copy link "@justamazingbv.com"
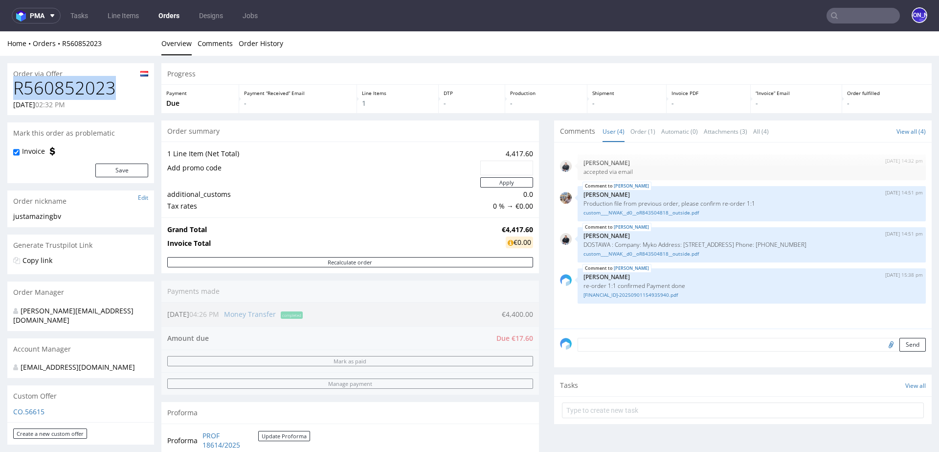
drag, startPoint x: 126, startPoint y: 87, endPoint x: 0, endPoint y: 87, distance: 126.2
copy h1 "R560852023"
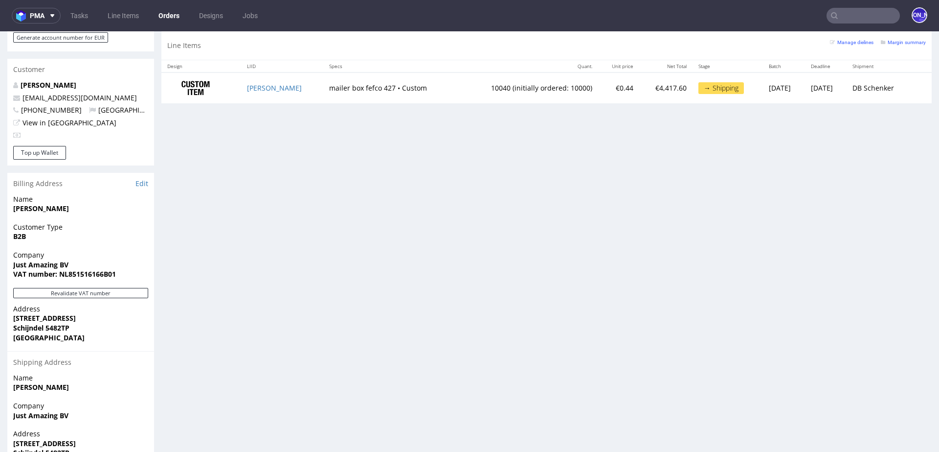
scroll to position [489, 0]
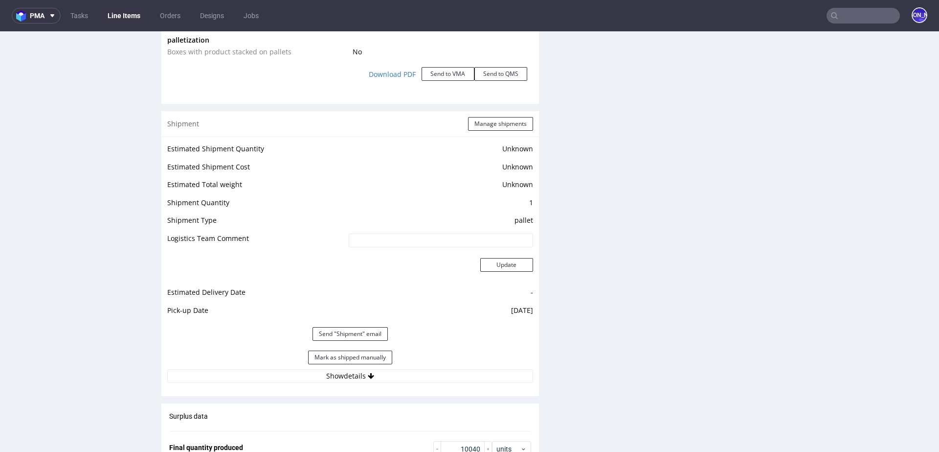
scroll to position [1252, 0]
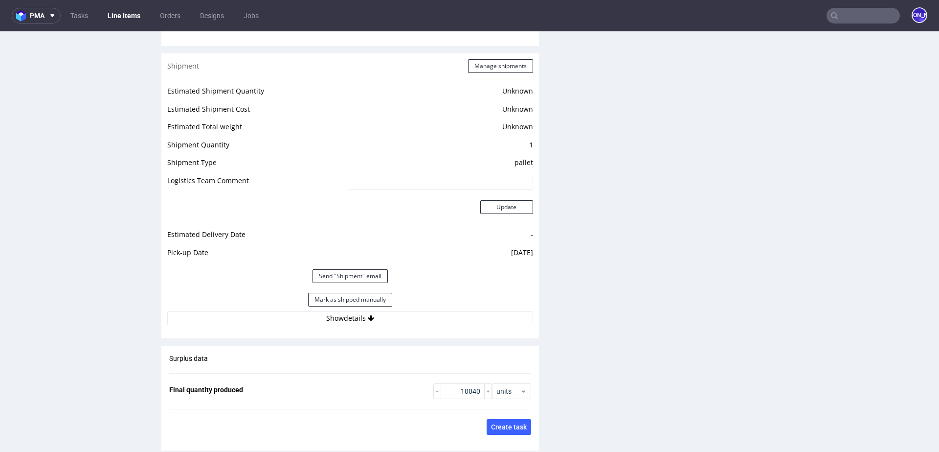
click at [334, 300] on div "Mark as shipped manually" at bounding box center [350, 299] width 366 height 23
click at [333, 311] on button "Show details" at bounding box center [350, 318] width 366 height 14
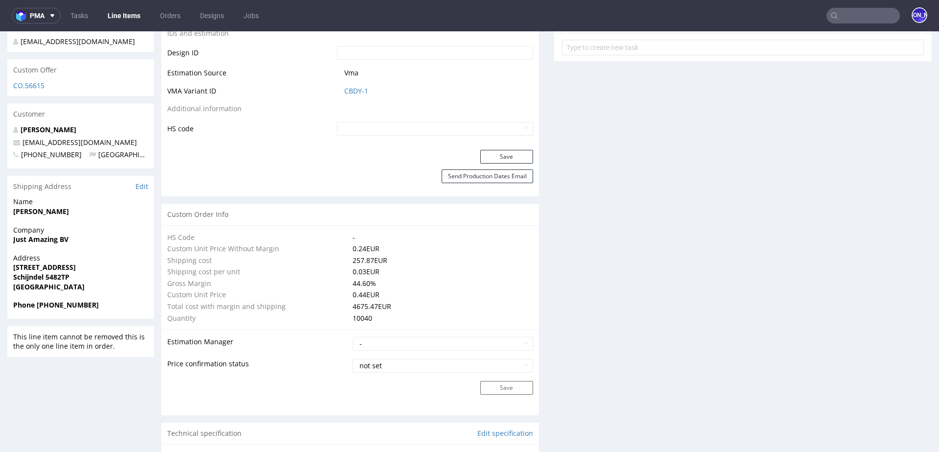
scroll to position [546, 0]
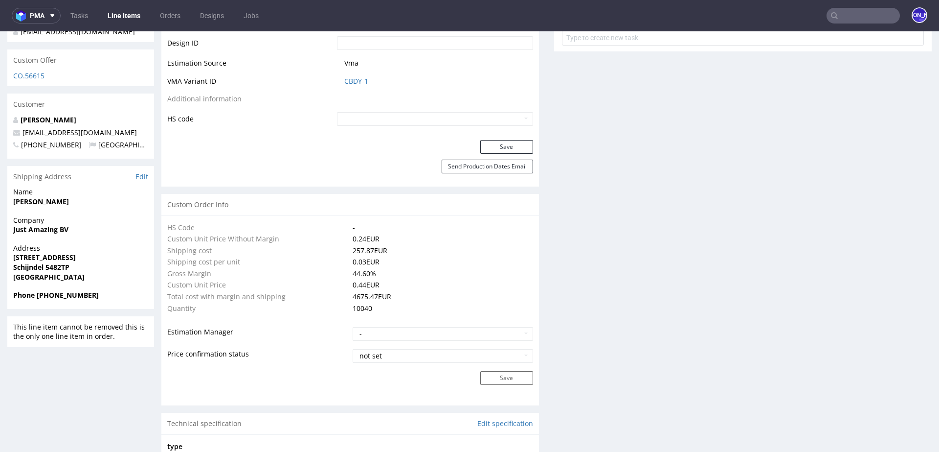
click at [74, 290] on strong "Phone +31615107968" at bounding box center [56, 294] width 86 height 9
click at [94, 290] on span "Phone +31615107968" at bounding box center [80, 295] width 135 height 10
drag, startPoint x: 94, startPoint y: 278, endPoint x: 37, endPoint y: 274, distance: 56.9
click at [37, 290] on span "Phone +31615107968" at bounding box center [80, 295] width 135 height 10
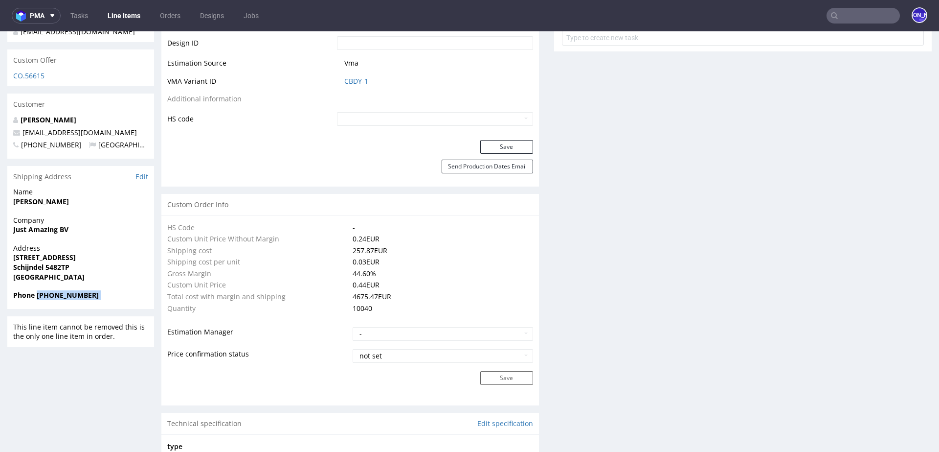
copy strong "+31615107968"
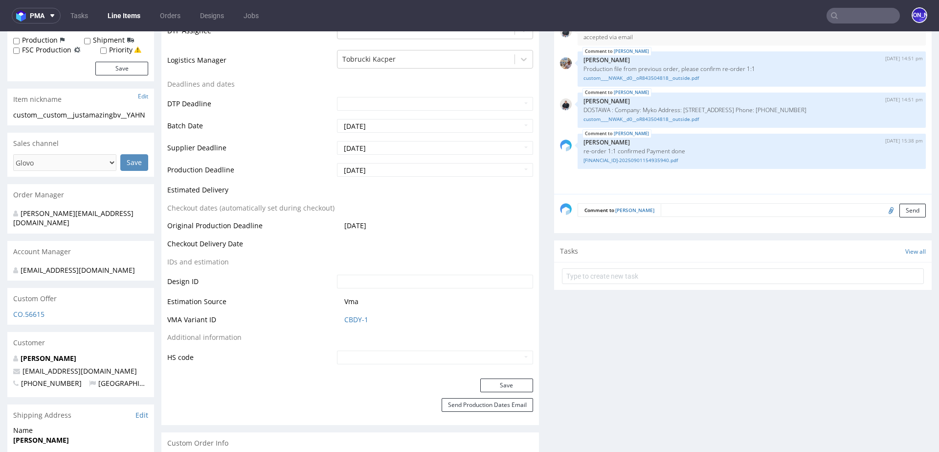
scroll to position [310, 0]
drag, startPoint x: 115, startPoint y: 350, endPoint x: 15, endPoint y: 350, distance: 99.8
click at [15, 364] on p "[EMAIL_ADDRESS][DOMAIN_NAME]" at bounding box center [80, 369] width 135 height 10
copy span "[EMAIL_ADDRESS][DOMAIN_NAME]"
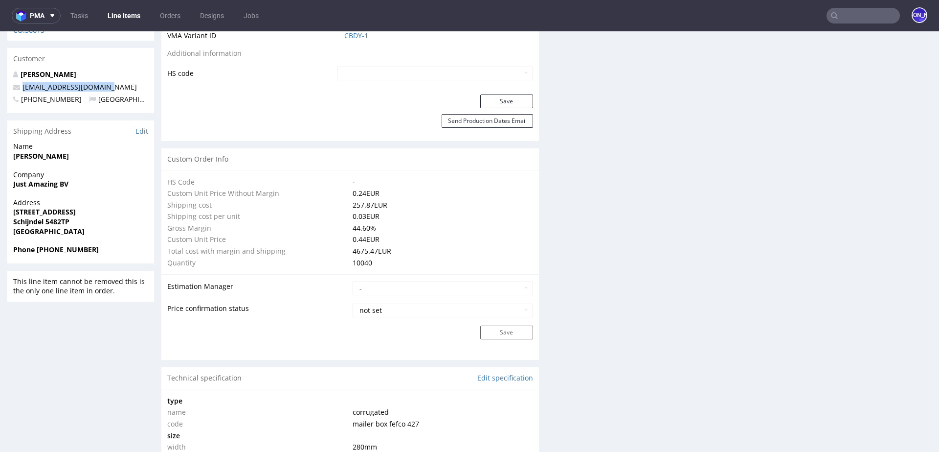
scroll to position [586, 0]
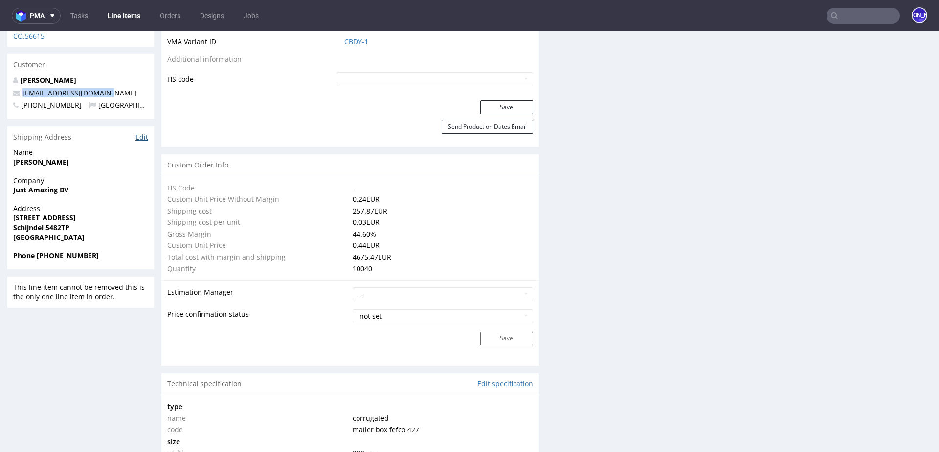
click at [139, 132] on link "Edit" at bounding box center [142, 137] width 13 height 10
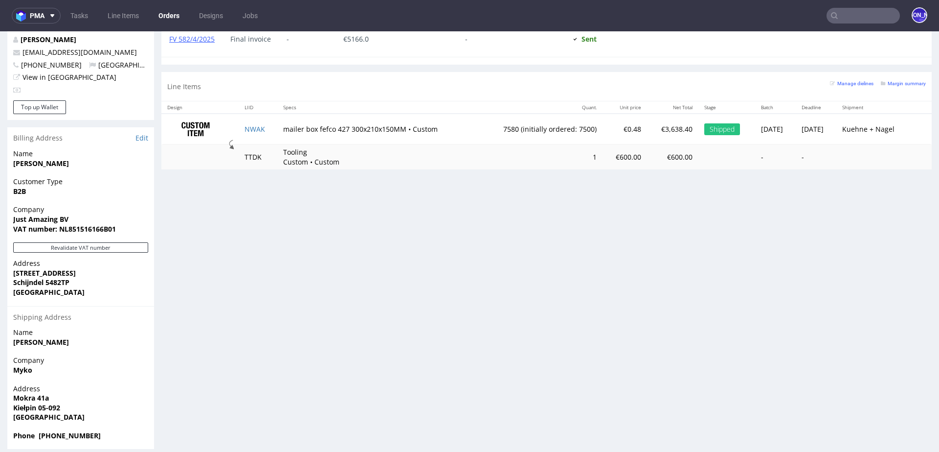
scroll to position [2, 0]
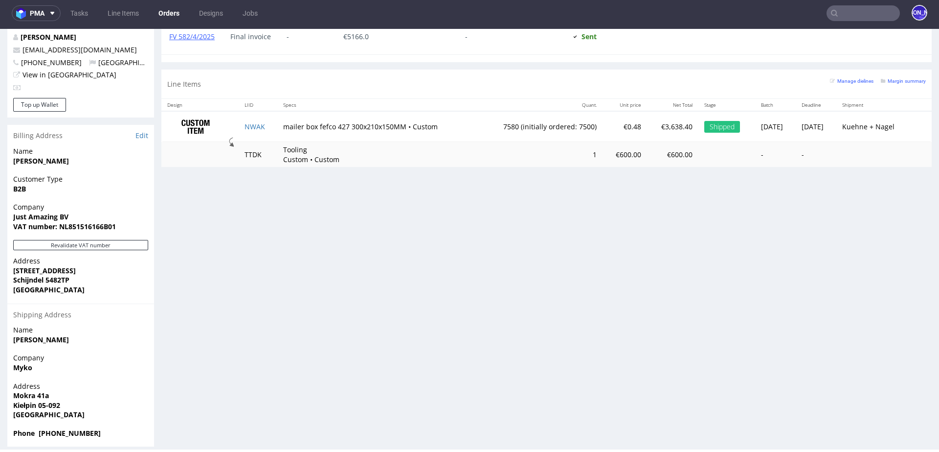
click at [22, 363] on strong "Myko" at bounding box center [22, 367] width 19 height 9
copy strong "Myko"
drag, startPoint x: 50, startPoint y: 383, endPoint x: 4, endPoint y: 381, distance: 46.0
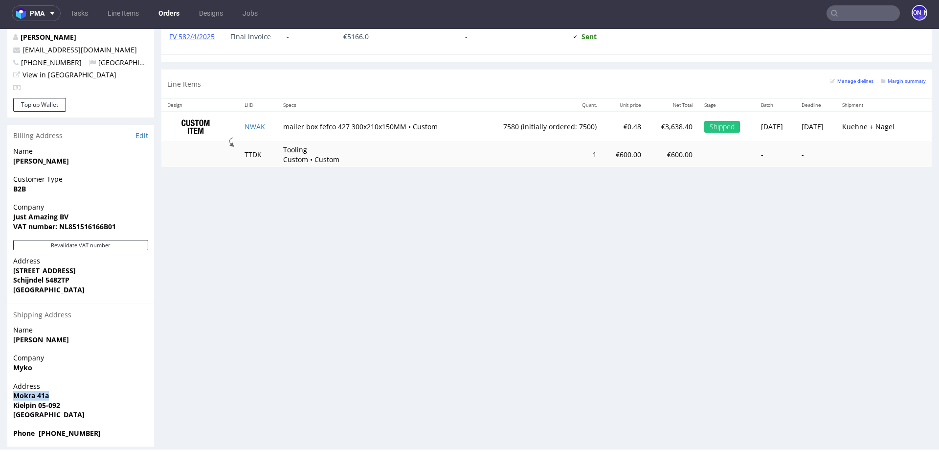
copy strong "Mokra 41a"
drag, startPoint x: 73, startPoint y: 394, endPoint x: 4, endPoint y: 394, distance: 68.5
copy strong "Kiełpin 05-092"
click at [76, 428] on strong "Phone [PHONE_NUMBER]" at bounding box center [57, 432] width 88 height 9
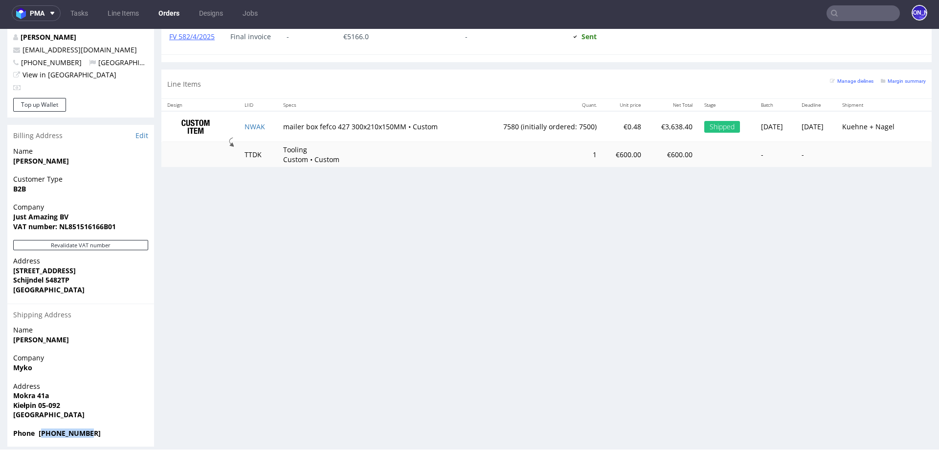
click at [76, 428] on strong "Phone [PHONE_NUMBER]" at bounding box center [57, 432] width 88 height 9
copy strong "48510910565"
click at [97, 428] on span "Phone [PHONE_NUMBER]" at bounding box center [80, 433] width 135 height 10
click at [96, 428] on span "Phone [PHONE_NUMBER]" at bounding box center [80, 433] width 135 height 10
drag, startPoint x: 96, startPoint y: 422, endPoint x: 38, endPoint y: 422, distance: 58.7
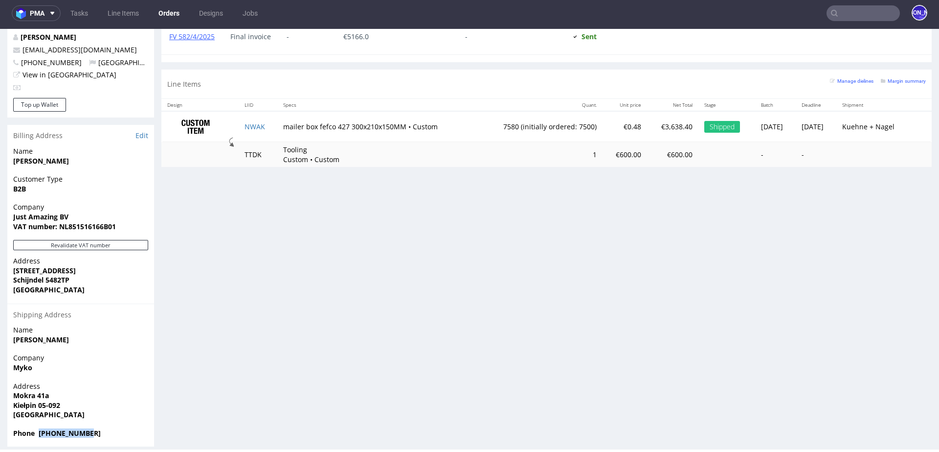
click at [38, 428] on span "Phone +48510910565" at bounding box center [80, 433] width 135 height 10
copy strong "+48510910565"
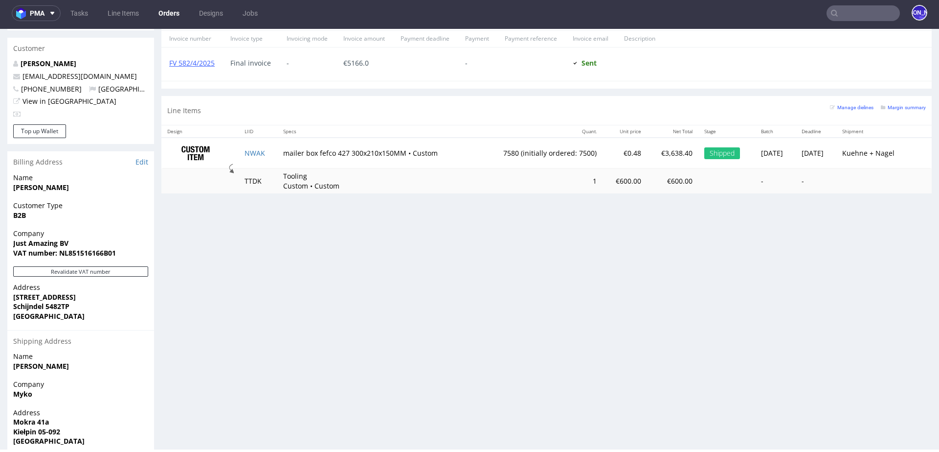
scroll to position [503, 0]
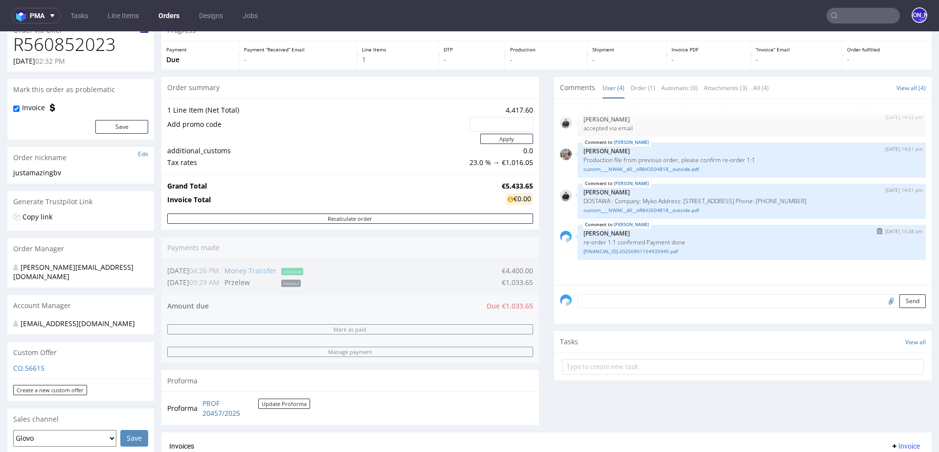
scroll to position [49, 0]
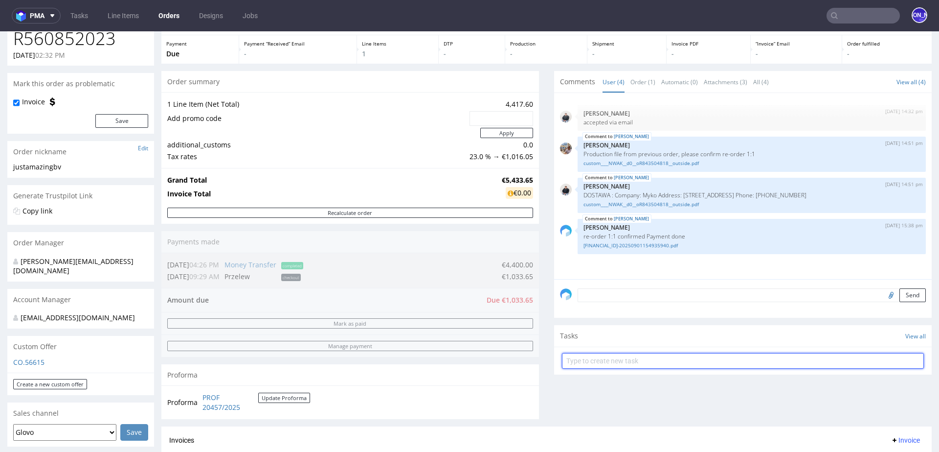
click at [603, 361] on input "text" at bounding box center [743, 361] width 362 height 16
type input "T"
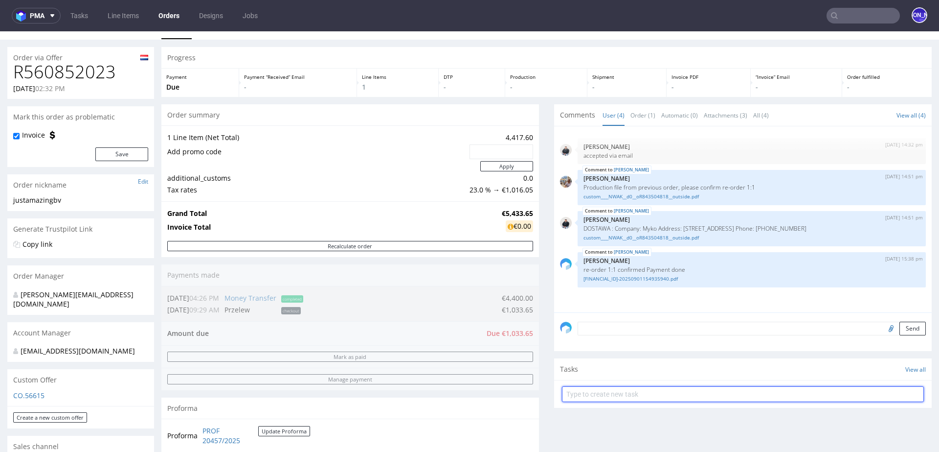
scroll to position [22, 0]
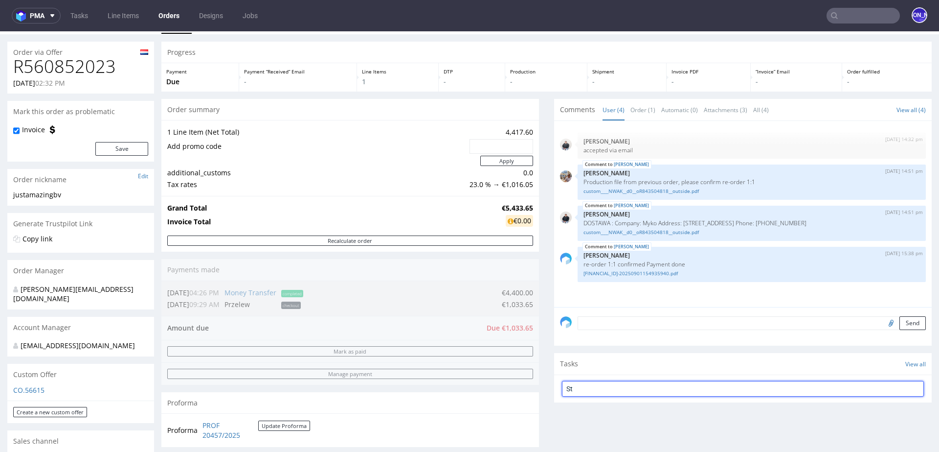
type input "S"
type input "P"
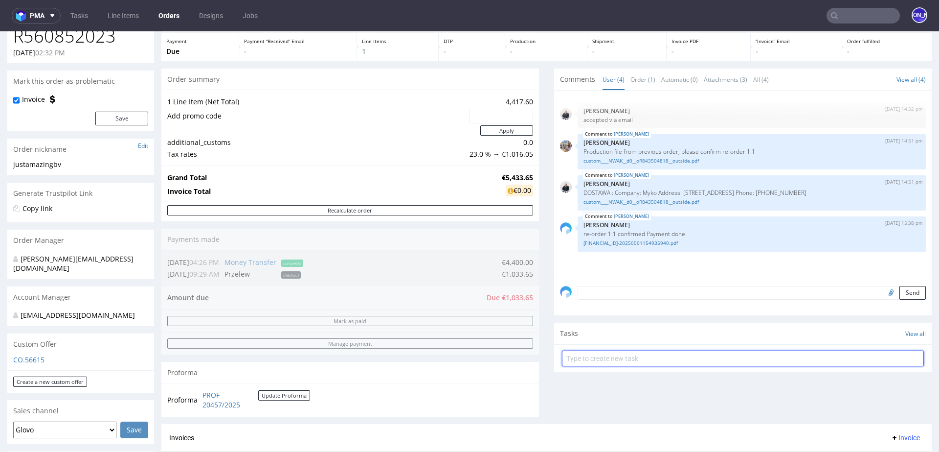
scroll to position [51, 0]
type input "P"
type input "S"
type input "Payment link"
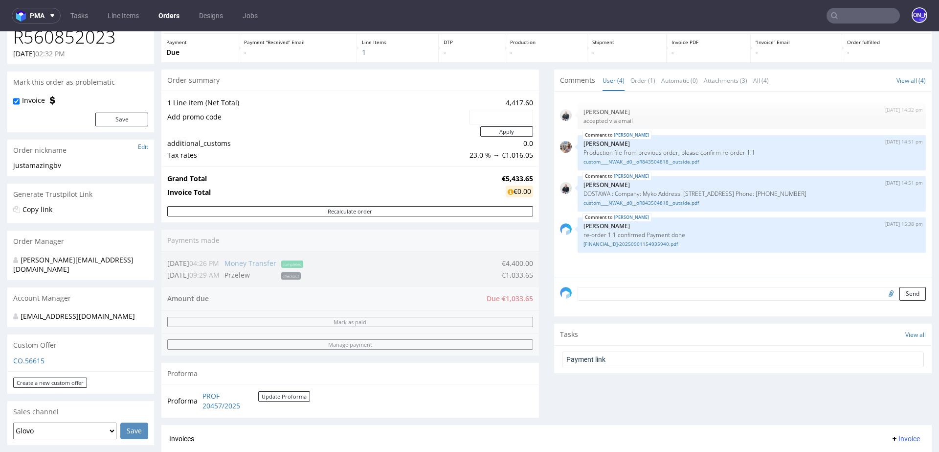
click at [777, 385] on div "Comments User (4) Order (1) Automatic (0) Attachments (3) All (4) View all (4) …" at bounding box center [743, 246] width 378 height 355
click at [760, 391] on div "Comments User (4) Order (1) Automatic (0) Attachments (3) All (4) View all (4) …" at bounding box center [743, 246] width 378 height 355
click at [810, 318] on div "Comments User (4) Order (1) Automatic (0) Attachments (3) All (4) View all (4) …" at bounding box center [743, 246] width 378 height 355
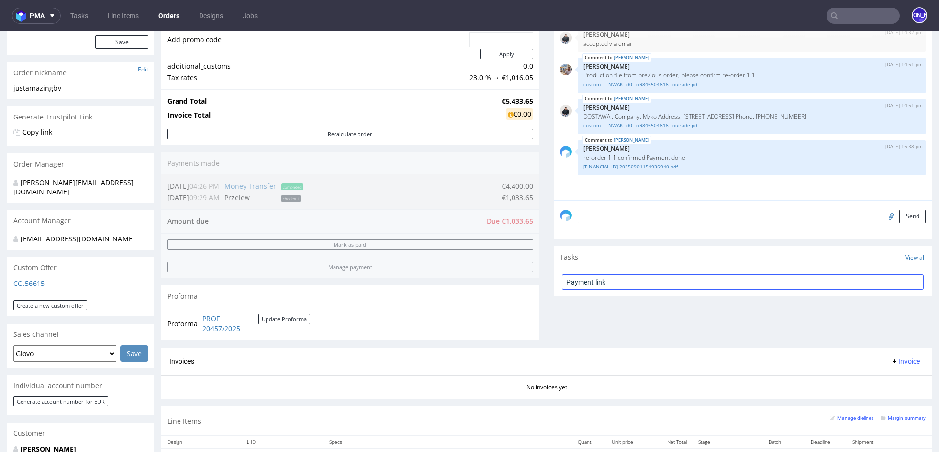
scroll to position [133, 0]
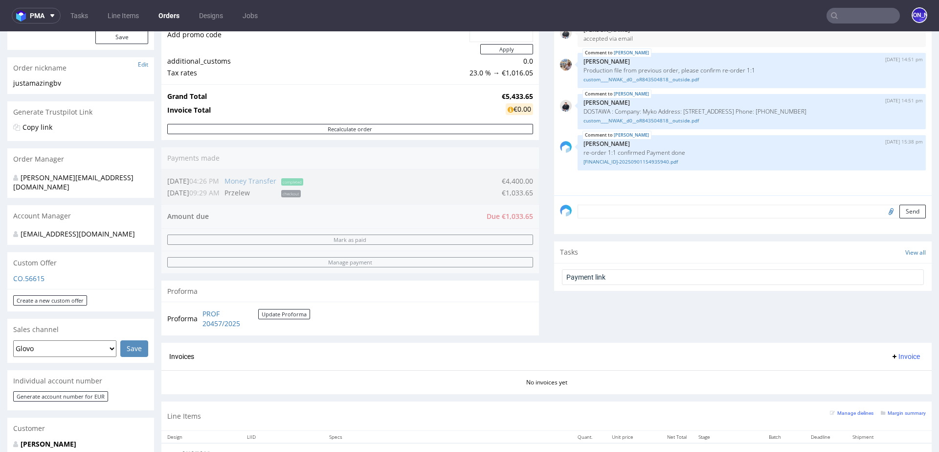
click at [563, 252] on span "Tasks" at bounding box center [569, 252] width 18 height 10
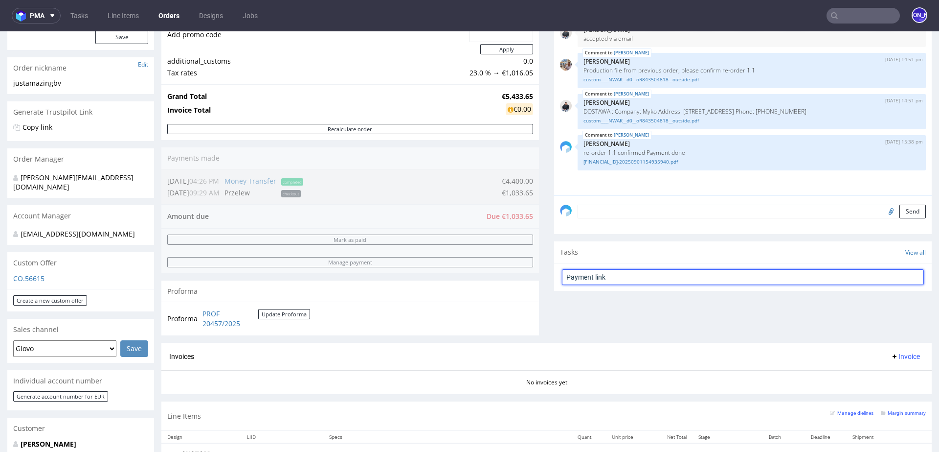
click at [577, 277] on input "Payment link" at bounding box center [743, 277] width 362 height 16
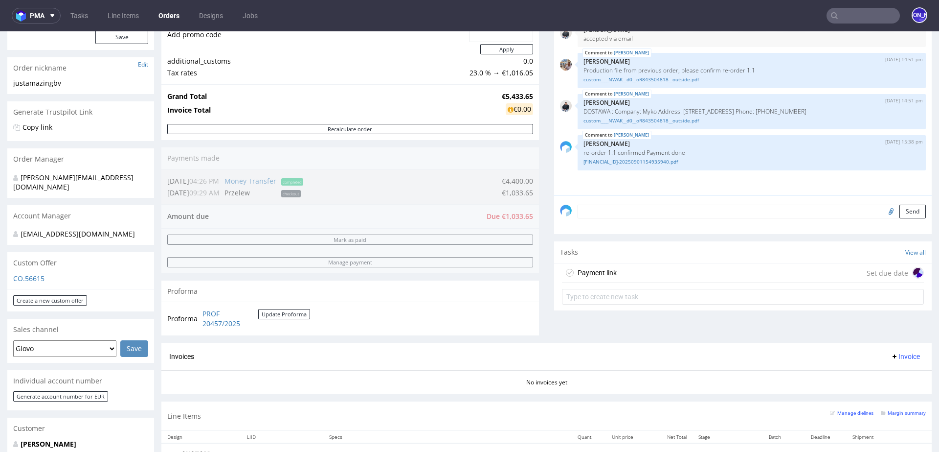
click at [642, 270] on div "Payment link Set due date" at bounding box center [743, 273] width 362 height 20
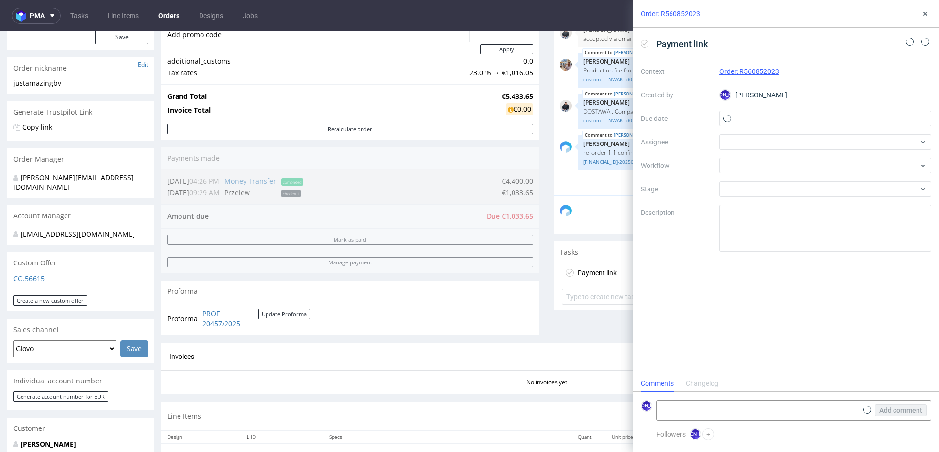
scroll to position [8, 0]
click at [757, 114] on input "text" at bounding box center [826, 119] width 212 height 16
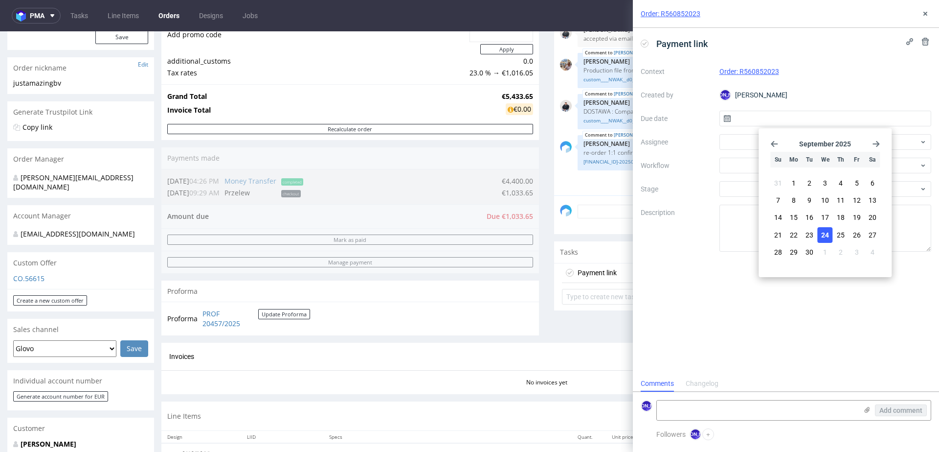
click at [821, 230] on span "24" at bounding box center [825, 235] width 8 height 10
type input "24/09/2025"
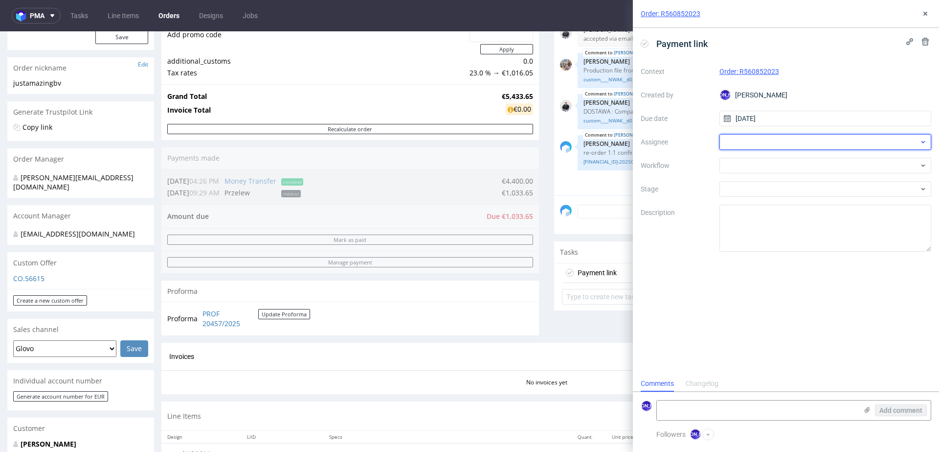
click at [769, 138] on div at bounding box center [826, 142] width 212 height 16
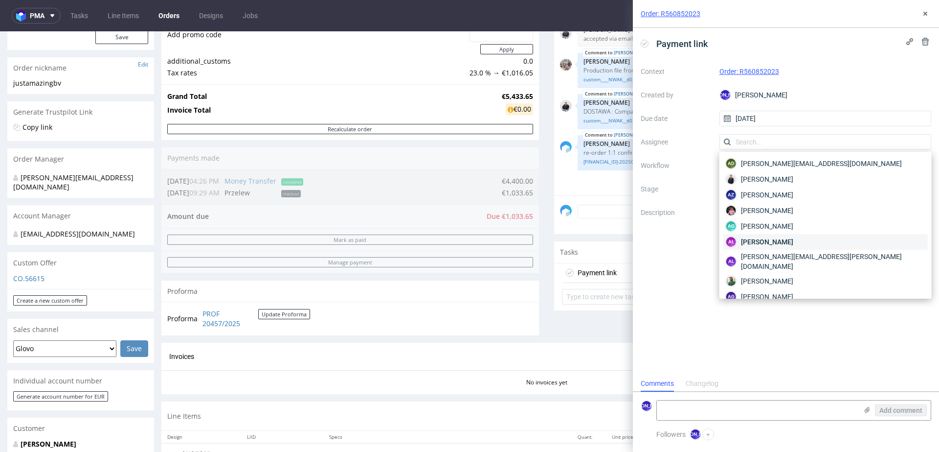
click at [757, 235] on div "AŁ Aleksandra Łętowska" at bounding box center [826, 242] width 205 height 16
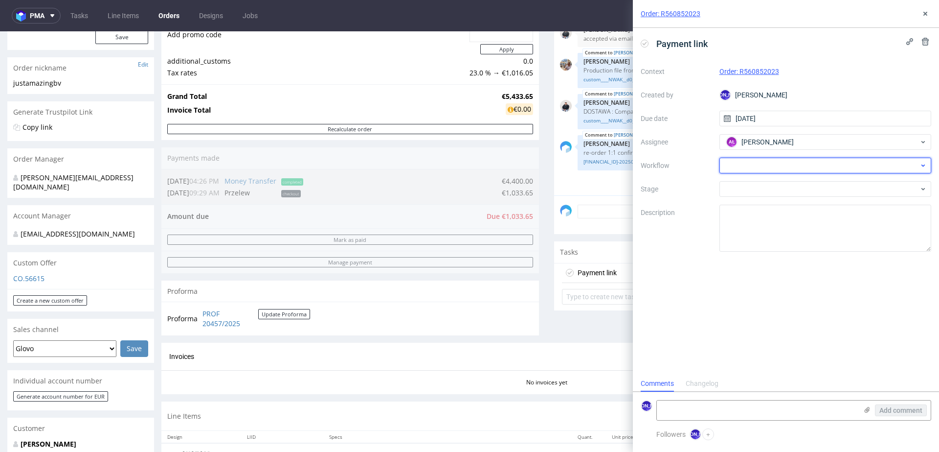
click at [749, 167] on div at bounding box center [826, 166] width 212 height 16
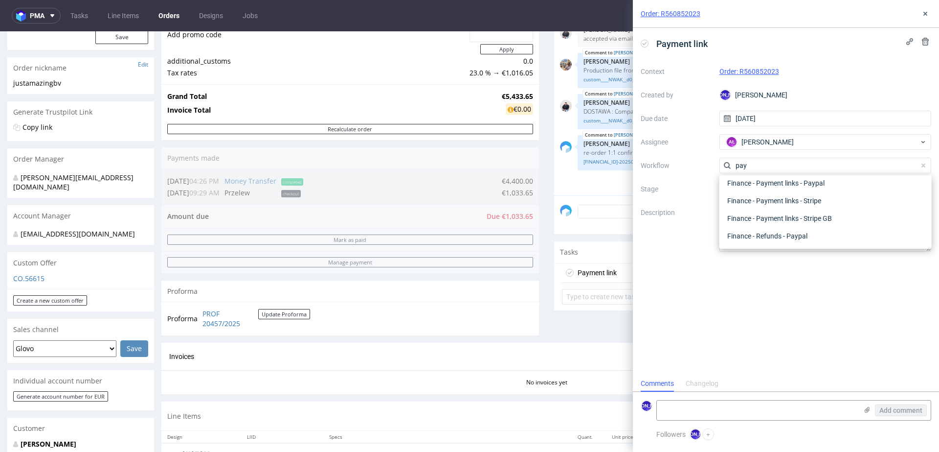
scroll to position [35, 0]
type input "pay"
click at [777, 185] on div "Finance - Payment links - Paypal" at bounding box center [826, 183] width 205 height 18
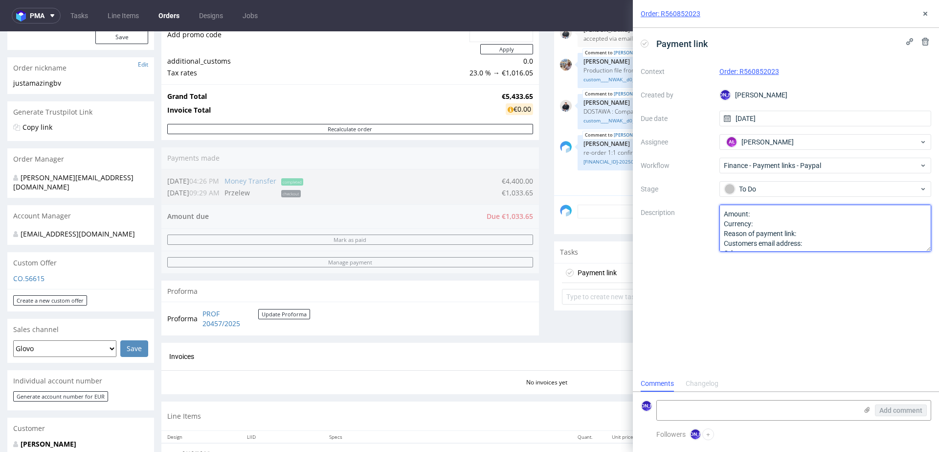
click at [764, 212] on textarea "Amount: Currency: Reason of payment link: Customers email address: Other:" at bounding box center [826, 228] width 212 height 47
drag, startPoint x: 760, startPoint y: 222, endPoint x: 715, endPoint y: 222, distance: 45.5
click at [715, 222] on div "Context Order: R560852023 Created by JO Jozefina Owczarek Due date 24/09/2025 A…" at bounding box center [786, 158] width 291 height 188
click at [821, 222] on textarea "Amount: Currency: Reason of payment link: Customers email address: Other:" at bounding box center [826, 228] width 212 height 47
click at [830, 230] on textarea "Amount: Currency: Reason of payment link: Customers email address: Other:" at bounding box center [826, 228] width 212 height 47
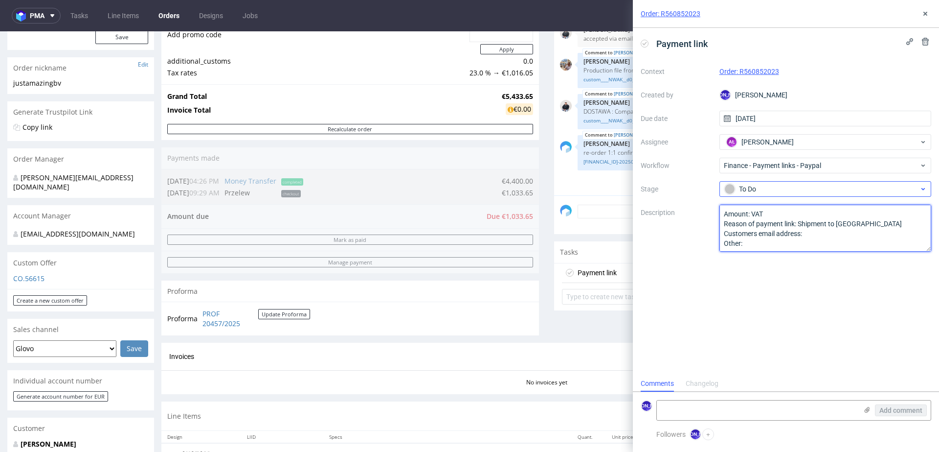
paste textarea "Paul van Hardeveld | Just Amazing BV <Paul@justamazingbv.com>"
drag, startPoint x: 807, startPoint y: 232, endPoint x: 727, endPoint y: 241, distance: 81.2
click at [727, 241] on textarea "Amount: VAT Reason of payment link: Shipment to Poland Customers email address:…" at bounding box center [826, 228] width 212 height 47
drag, startPoint x: 747, startPoint y: 247, endPoint x: 700, endPoint y: 247, distance: 47.5
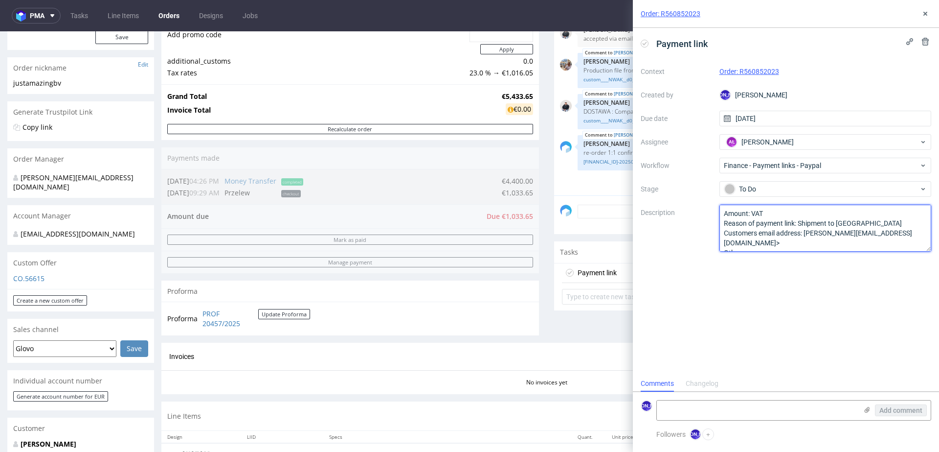
click at [700, 247] on div "Context Order: R560852023 Created by JO Jozefina Owczarek Due date 24/09/2025 A…" at bounding box center [786, 158] width 291 height 188
click at [896, 237] on textarea "Amount: VAT Reason of payment link: Shipment to Poland Customers email address:…" at bounding box center [826, 228] width 212 height 47
type textarea "Amount: VAT Reason of payment link: Shipment to Poland Customers email address:…"
click at [608, 328] on div "Comments User (4) Order (1) Automatic (0) Attachments (3) All (4) View all (4) …" at bounding box center [743, 164] width 378 height 355
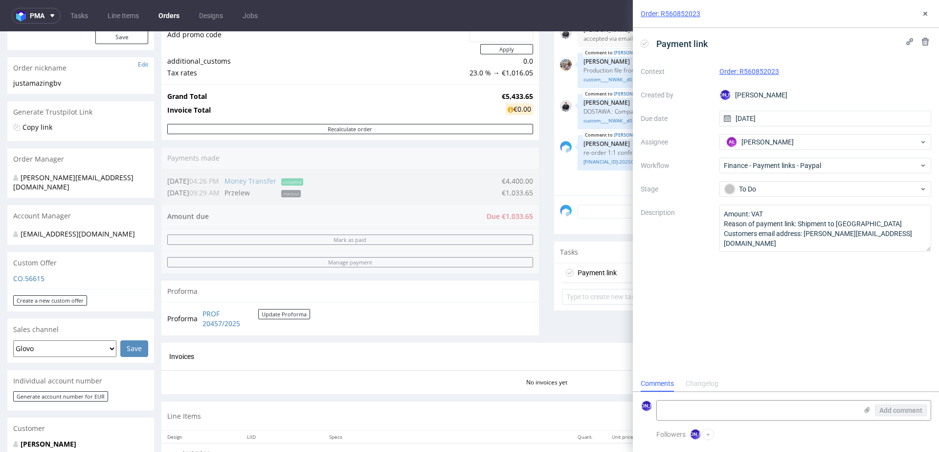
click at [608, 328] on div "Comments User (4) Order (1) Automatic (0) Attachments (3) All (4) View all (4) …" at bounding box center [743, 164] width 378 height 355
click at [922, 14] on icon at bounding box center [926, 14] width 8 height 8
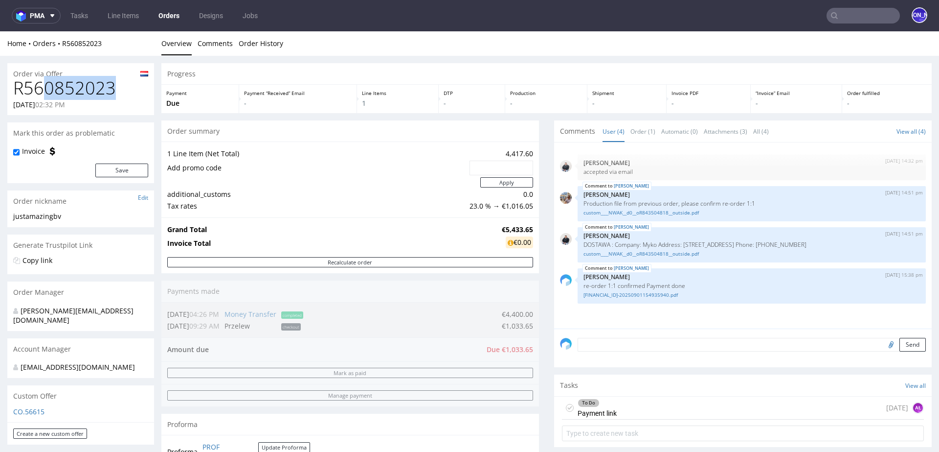
drag, startPoint x: 116, startPoint y: 85, endPoint x: 0, endPoint y: 85, distance: 116.4
drag, startPoint x: 115, startPoint y: 45, endPoint x: 60, endPoint y: 43, distance: 55.3
click at [60, 43] on div "Home Orders R560852023" at bounding box center [80, 44] width 147 height 10
copy link "R560852023"
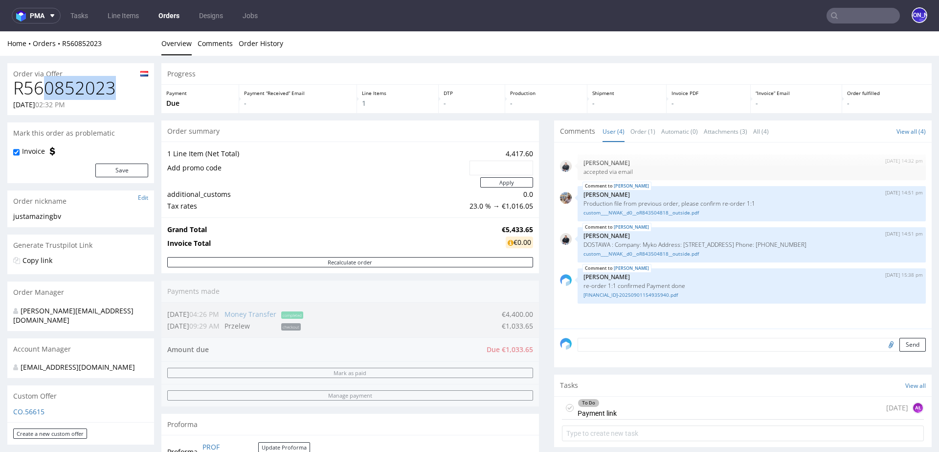
drag, startPoint x: 137, startPoint y: 89, endPoint x: 0, endPoint y: 89, distance: 136.5
copy h1 "R560852023"
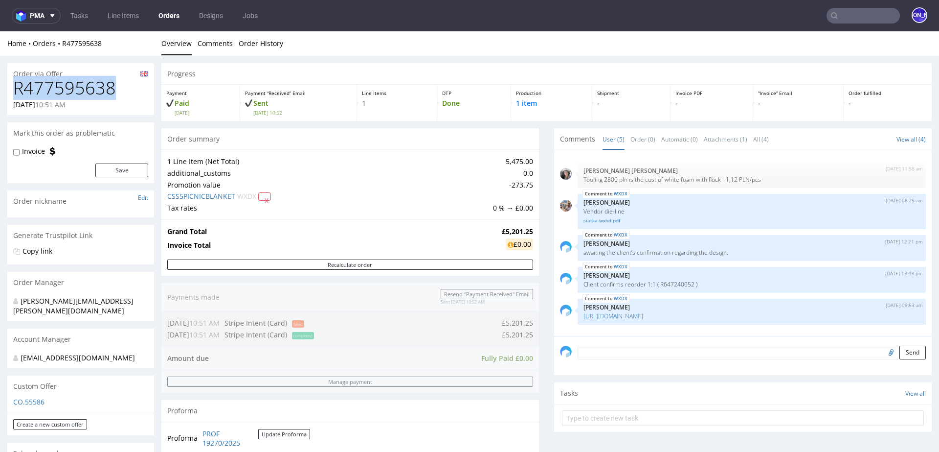
drag, startPoint x: 126, startPoint y: 90, endPoint x: 0, endPoint y: 90, distance: 125.7
copy h1 "R477595638"
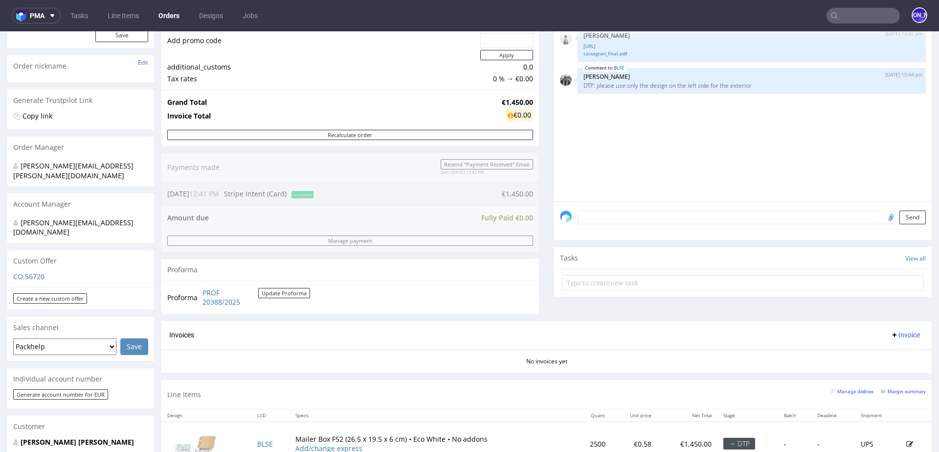
scroll to position [131, 0]
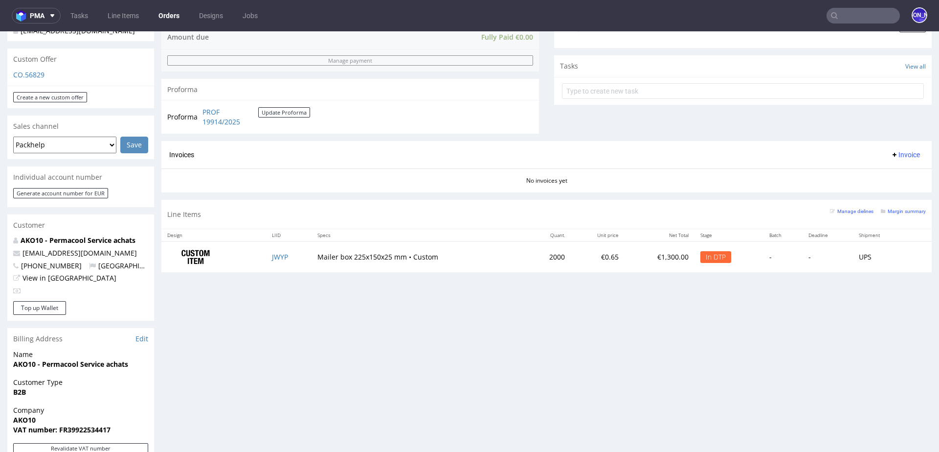
scroll to position [331, 0]
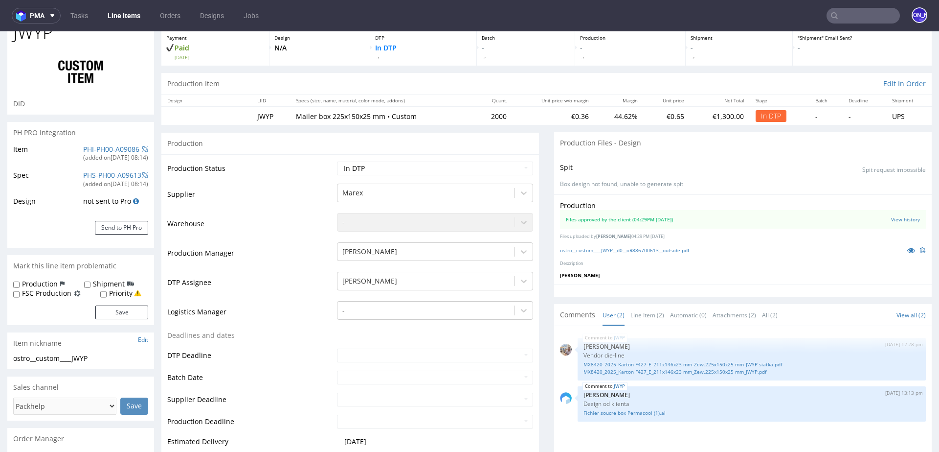
scroll to position [4, 0]
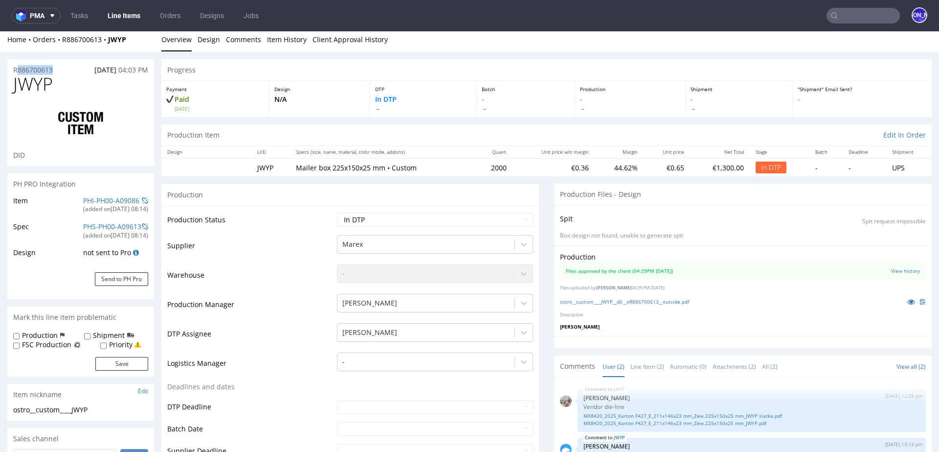
drag, startPoint x: 36, startPoint y: 68, endPoint x: 0, endPoint y: 68, distance: 36.2
copy p "R886700613"
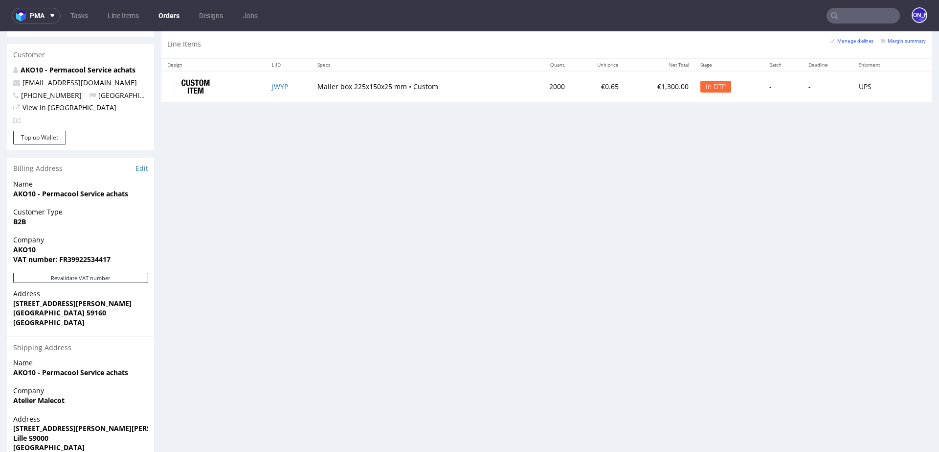
scroll to position [486, 0]
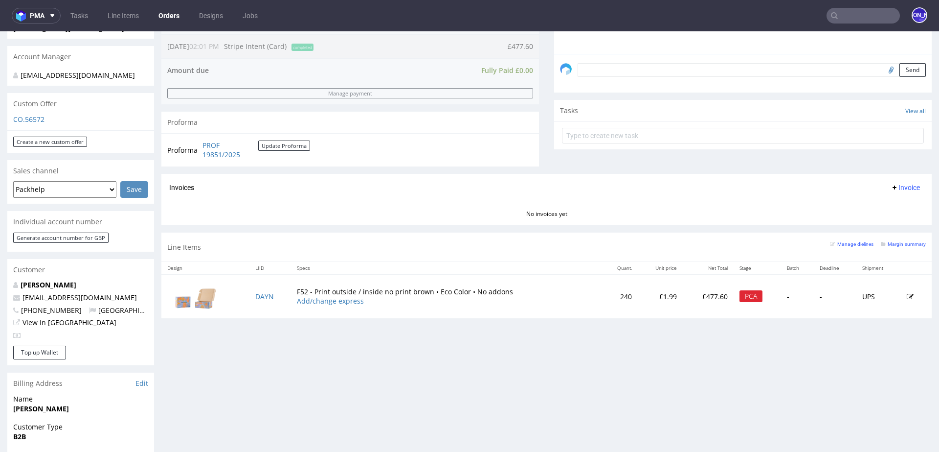
scroll to position [288, 0]
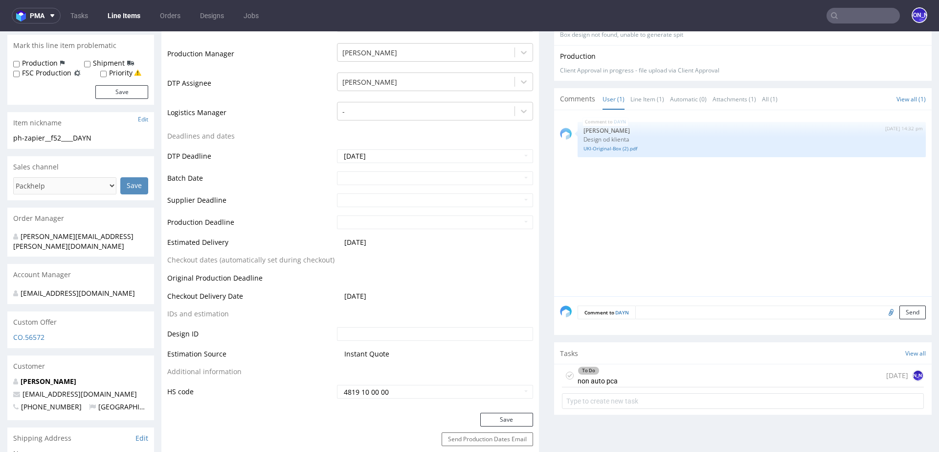
scroll to position [280, 0]
click at [634, 373] on div "To Do non auto pca [DATE] [PERSON_NAME]" at bounding box center [743, 375] width 362 height 23
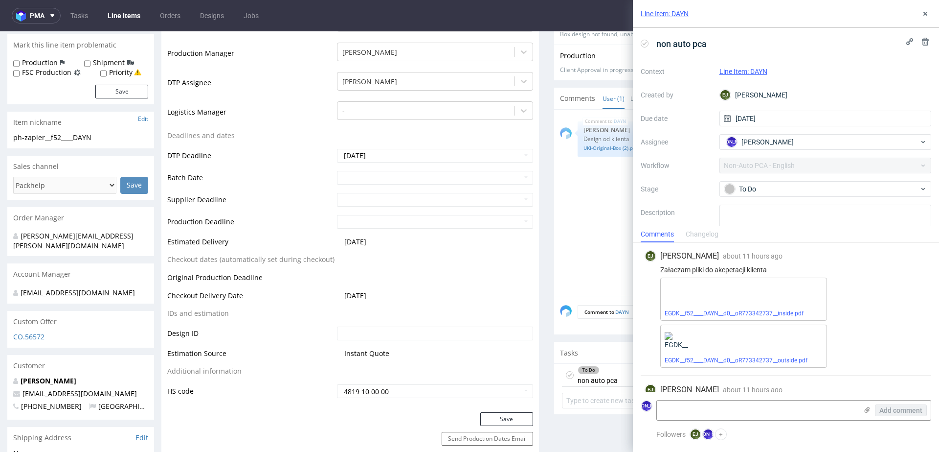
scroll to position [66, 0]
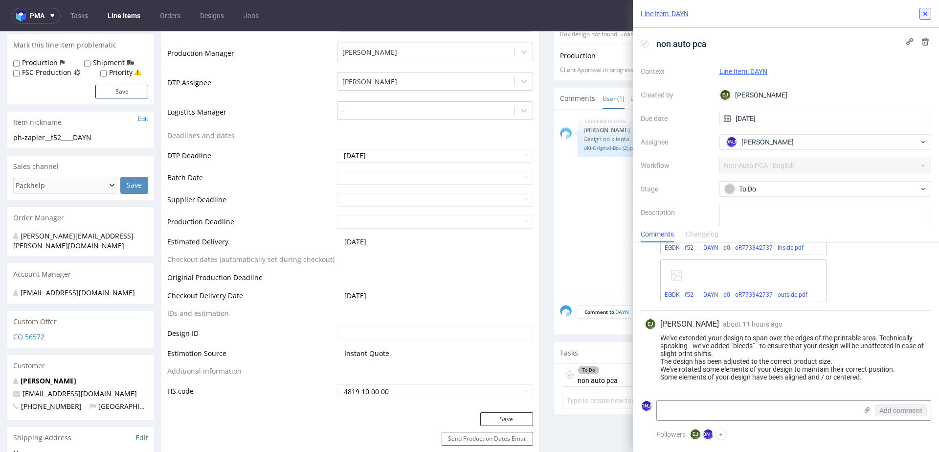
click at [925, 13] on use at bounding box center [926, 14] width 4 height 4
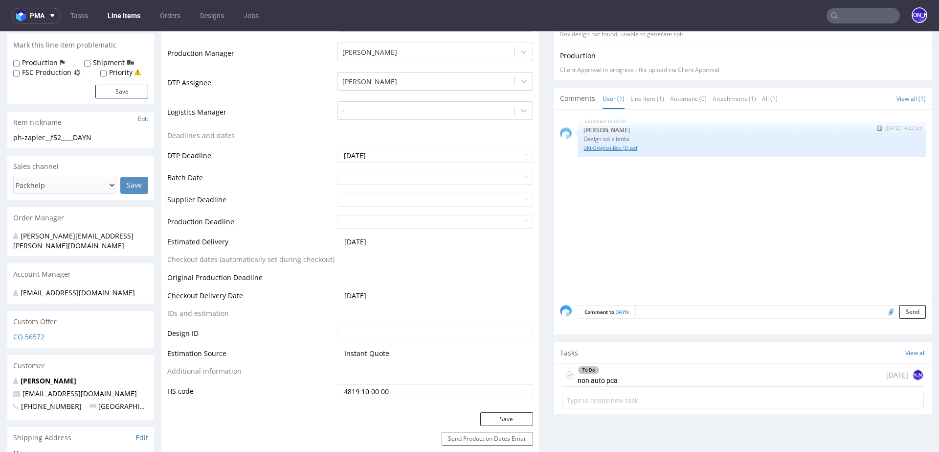
click at [596, 148] on link "UKI-Original-Box (2).pdf" at bounding box center [752, 147] width 337 height 7
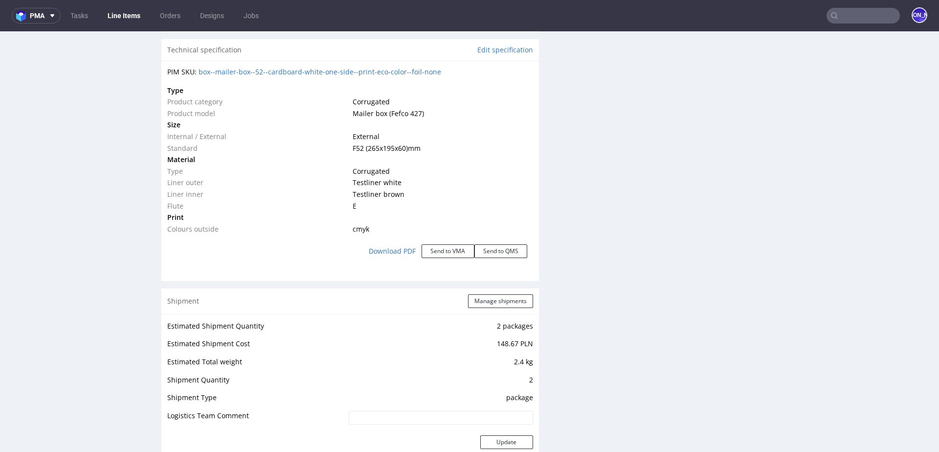
scroll to position [913, 0]
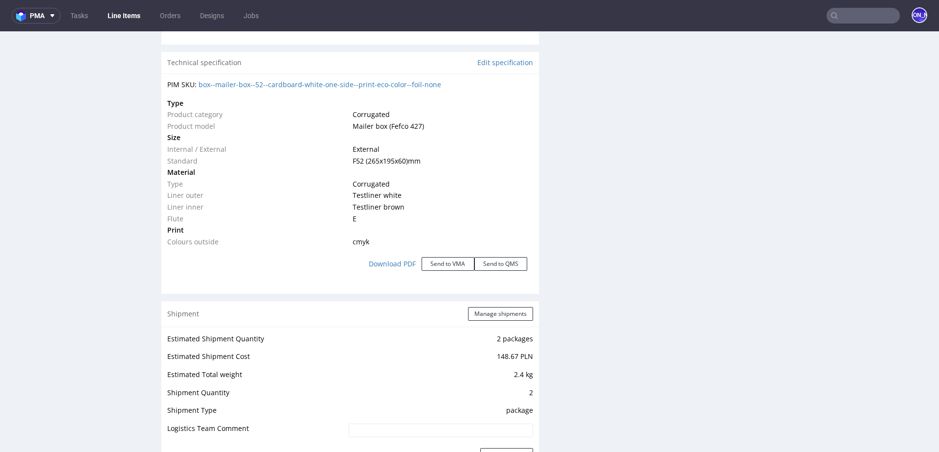
click at [855, 14] on input "text" at bounding box center [863, 16] width 73 height 16
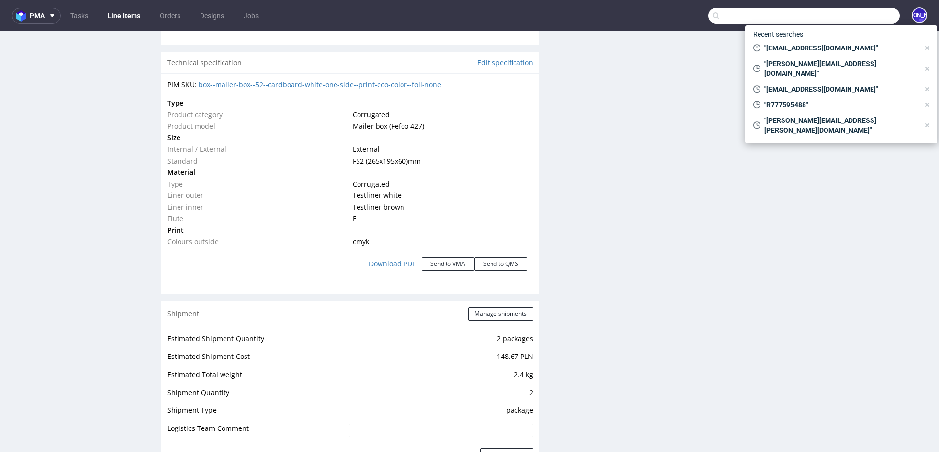
paste input "[EMAIL_ADDRESS][DOMAIN_NAME]"
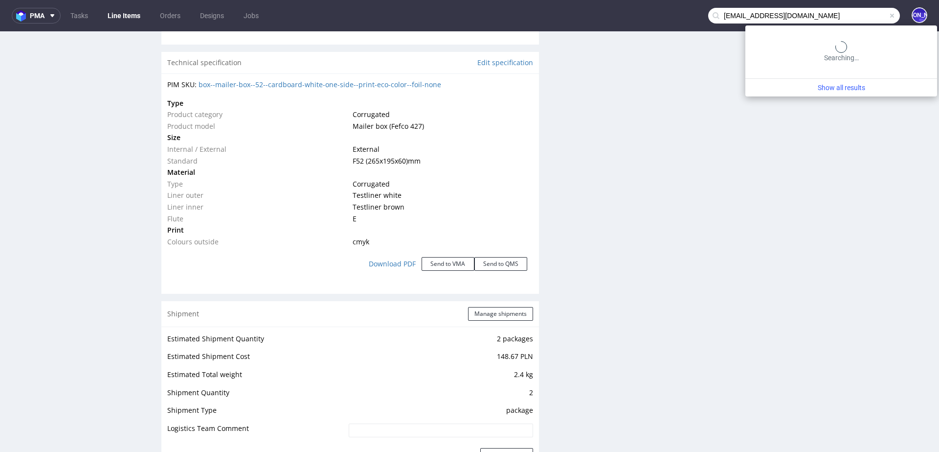
type input "[EMAIL_ADDRESS][DOMAIN_NAME]"
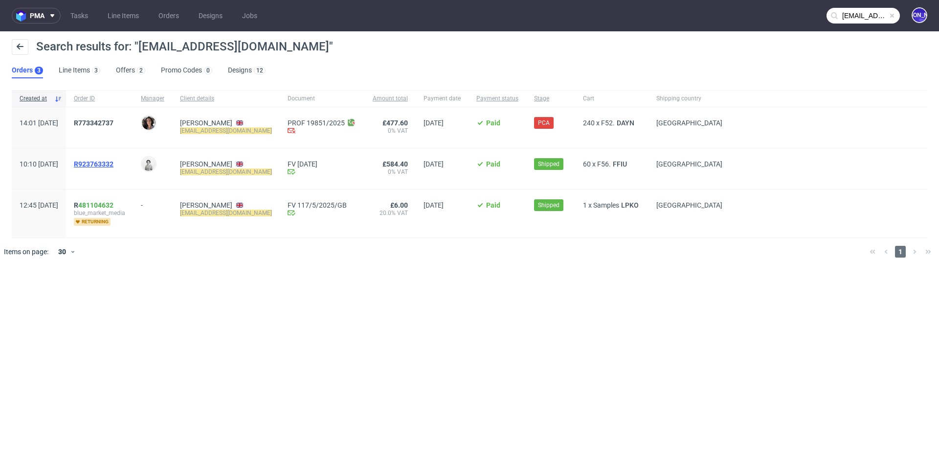
click at [113, 166] on span "R923763332" at bounding box center [94, 164] width 40 height 8
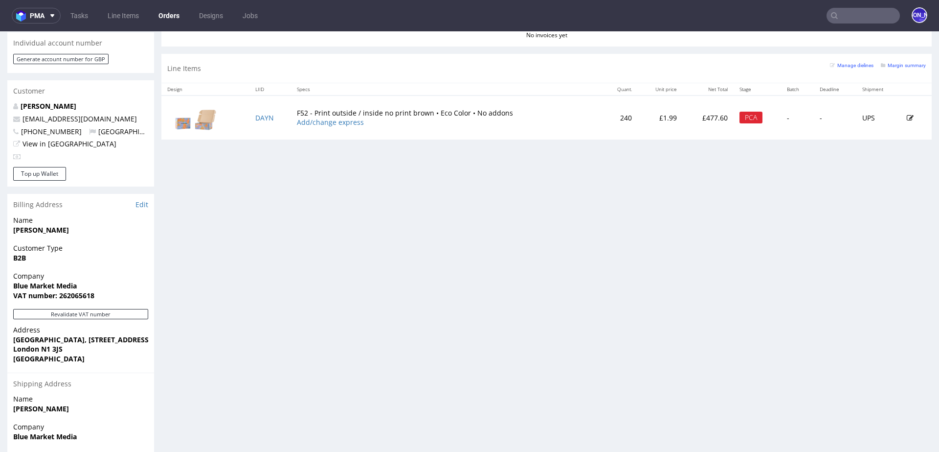
scroll to position [457, 0]
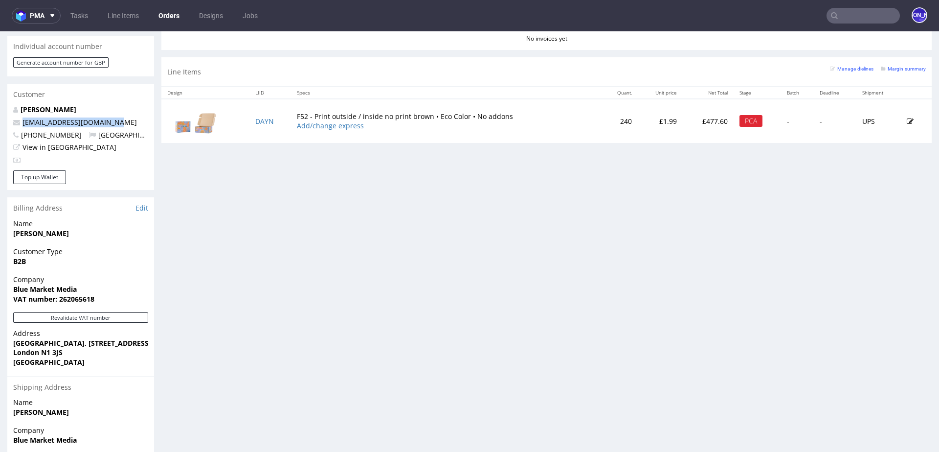
drag, startPoint x: 124, startPoint y: 115, endPoint x: 17, endPoint y: 113, distance: 106.7
click at [17, 117] on p "max@bluemarketmedia.co.uk" at bounding box center [80, 122] width 135 height 10
copy span "max@bluemarketmedia.co.uk"
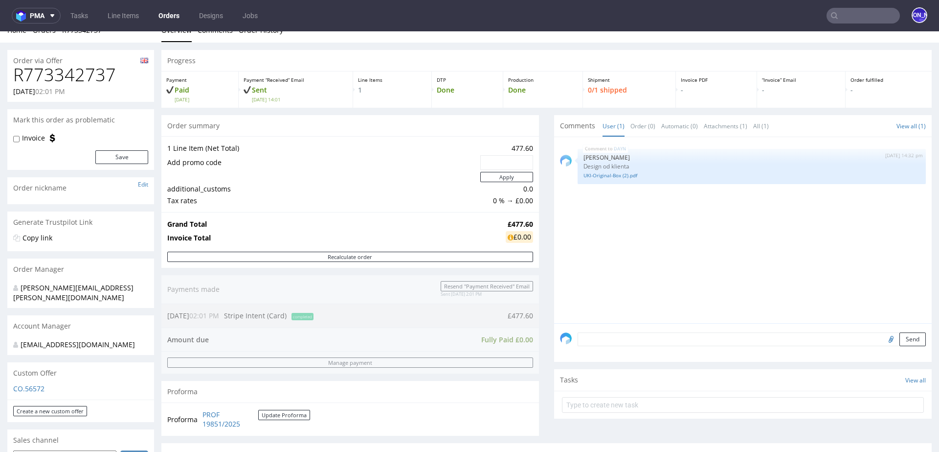
scroll to position [4, 0]
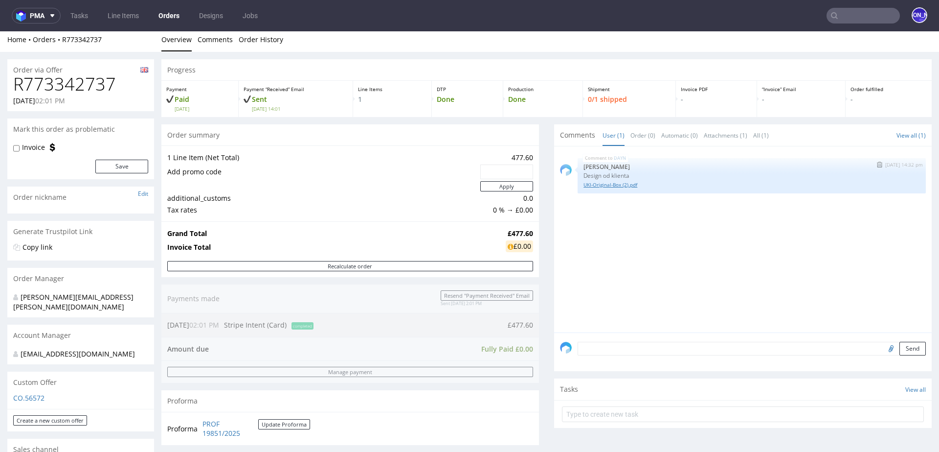
click at [615, 183] on link "UKI-Original-Box (2).pdf" at bounding box center [752, 184] width 337 height 7
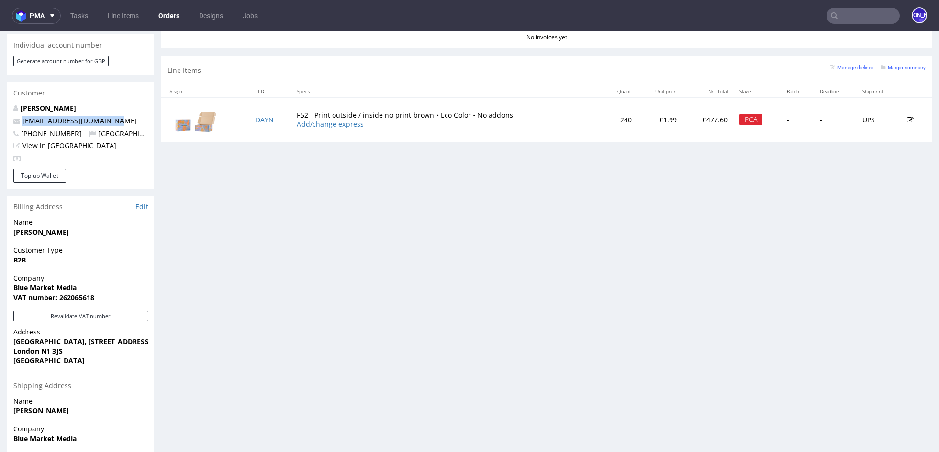
scroll to position [454, 0]
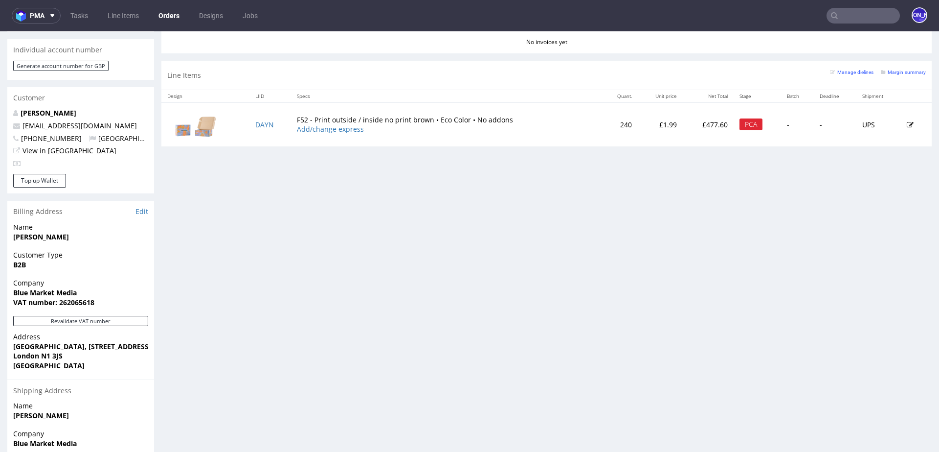
click at [126, 121] on p "max@bluemarketmedia.co.uk" at bounding box center [80, 126] width 135 height 10
drag, startPoint x: 126, startPoint y: 114, endPoint x: 0, endPoint y: 114, distance: 126.2
click at [0, 114] on div "Order via Offer R773342737 17.09.2025 02:01 PM Mark this order as problematic I…" at bounding box center [469, 66] width 939 height 928
copy link "max@bluemarketmedia.co.uk"
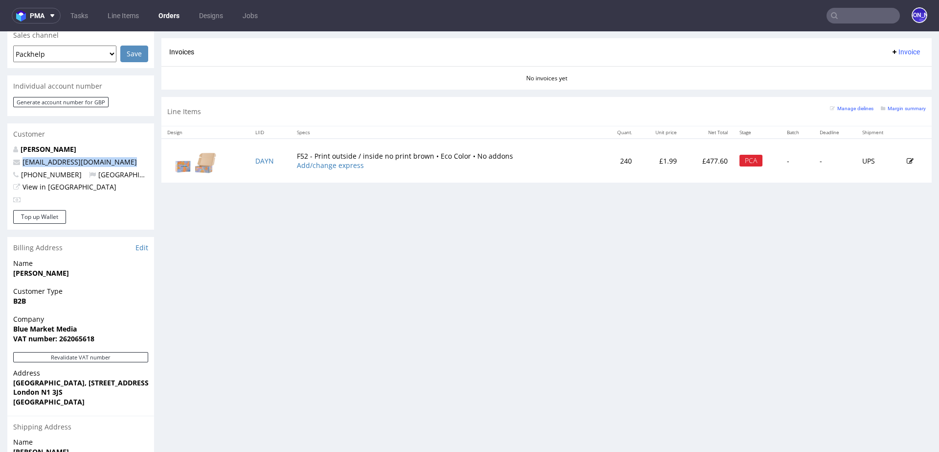
scroll to position [415, 0]
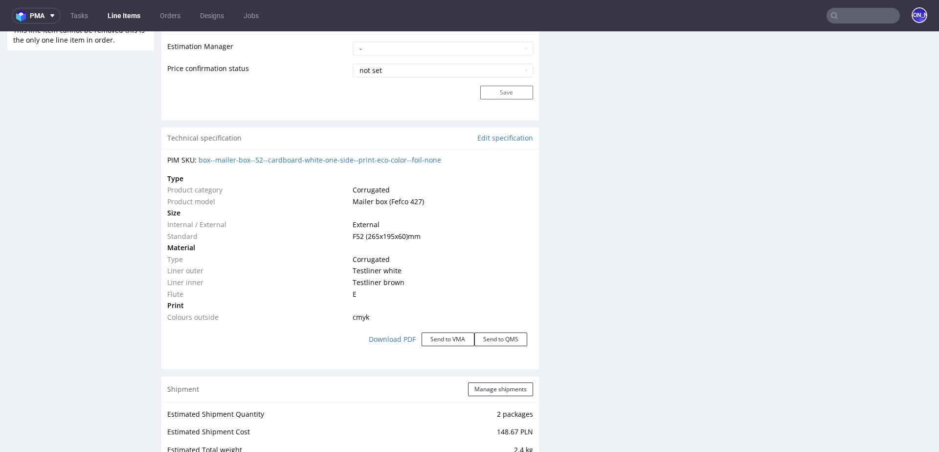
scroll to position [835, 0]
drag, startPoint x: 408, startPoint y: 238, endPoint x: 366, endPoint y: 238, distance: 41.6
click at [366, 238] on span "F52 (265x195x60) mm" at bounding box center [387, 238] width 68 height 9
drag, startPoint x: 428, startPoint y: 238, endPoint x: 364, endPoint y: 237, distance: 63.1
click at [364, 237] on td "F52 (265x195x60) mm" at bounding box center [441, 239] width 183 height 12
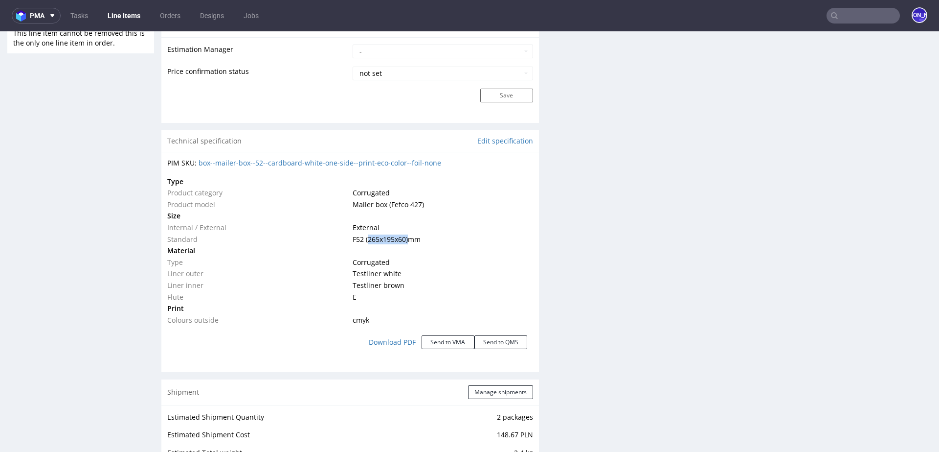
copy span "(265x195x60) mm"
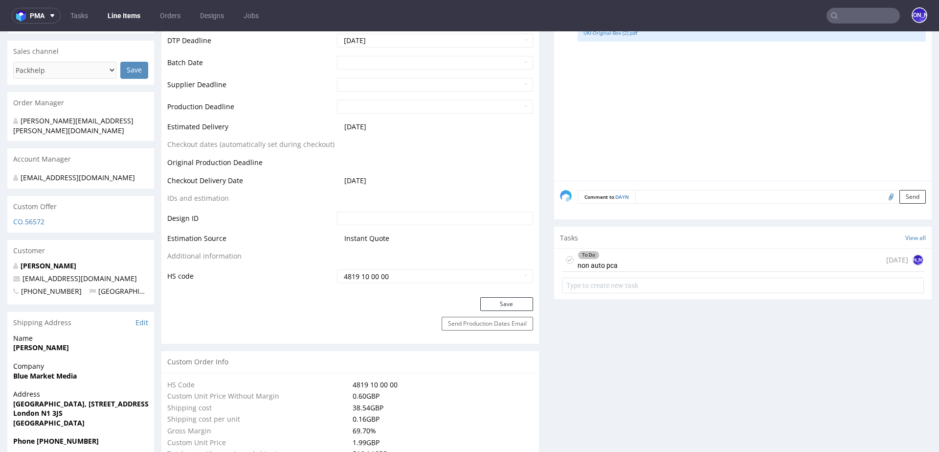
scroll to position [0, 0]
click at [637, 255] on div "To Do non auto pca 1 day ago JO" at bounding box center [743, 260] width 362 height 23
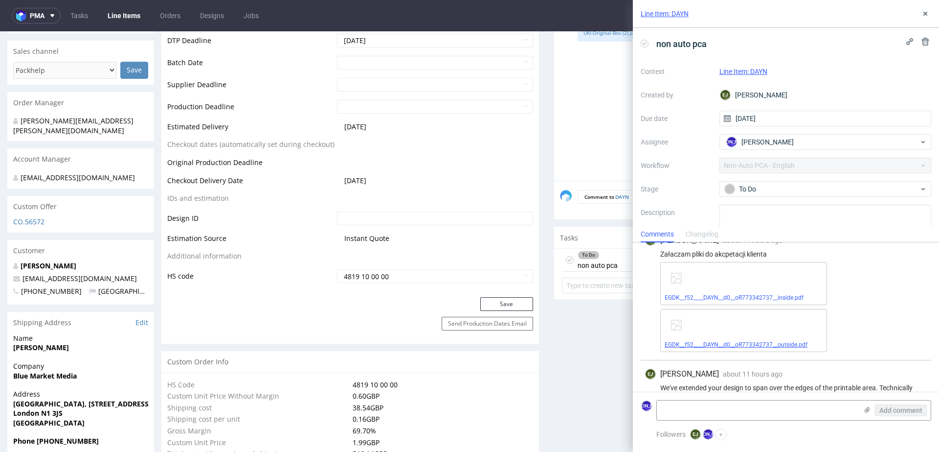
scroll to position [18, 0]
click at [696, 294] on link "EGDK__f52____DAYN__d0__oR773342737__inside.pdf" at bounding box center [734, 295] width 139 height 7
click at [718, 340] on link "EGDK__f52____DAYN__d0__oR773342737__outside.pdf" at bounding box center [736, 342] width 143 height 7
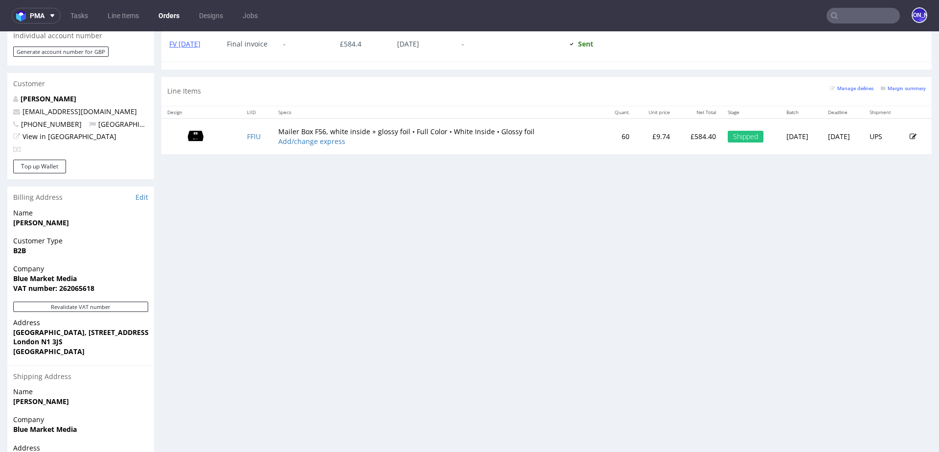
scroll to position [466, 0]
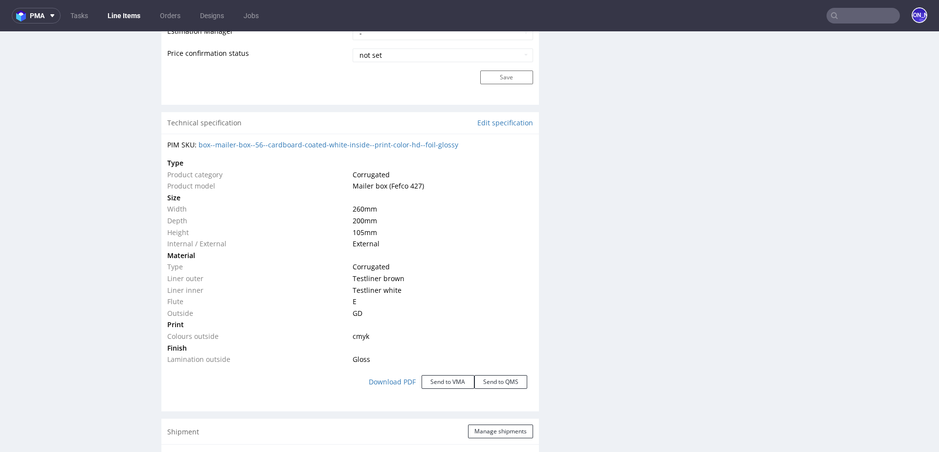
scroll to position [866, 0]
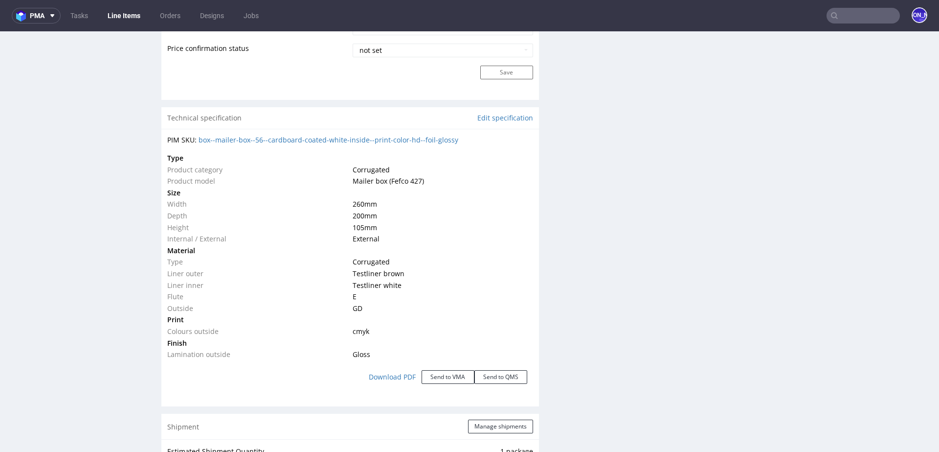
drag, startPoint x: 388, startPoint y: 226, endPoint x: 341, endPoint y: 202, distance: 53.0
click at [341, 202] on tbody "Type Product category Corrugated Product model Mailer box (Fefco 427) Size Widt…" at bounding box center [350, 256] width 366 height 208
copy tbody "260 mm Depth 200 mm Height 105 mm"
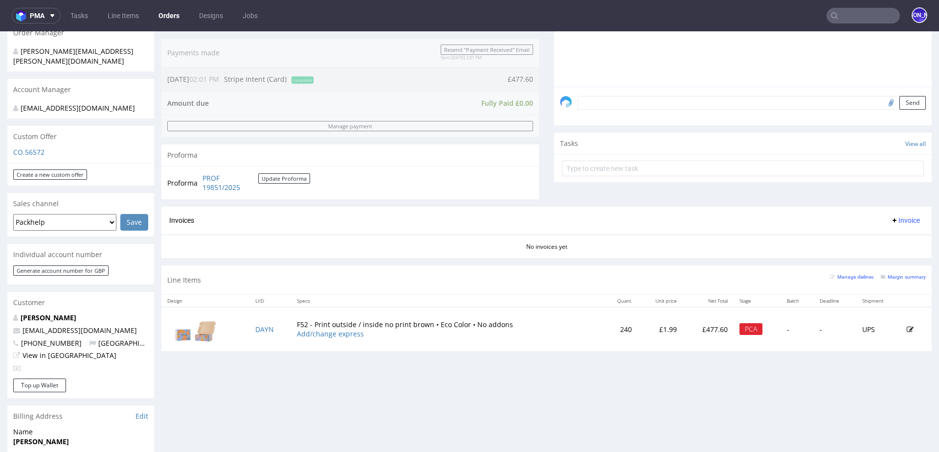
scroll to position [251, 0]
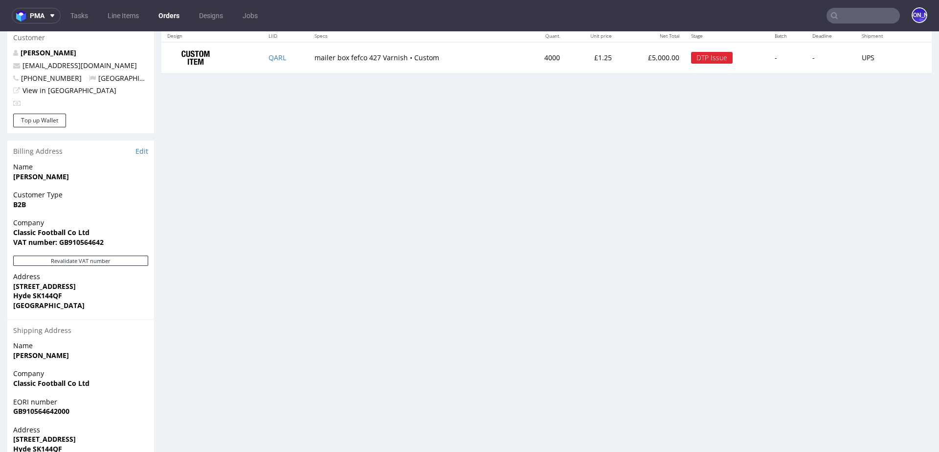
scroll to position [501, 0]
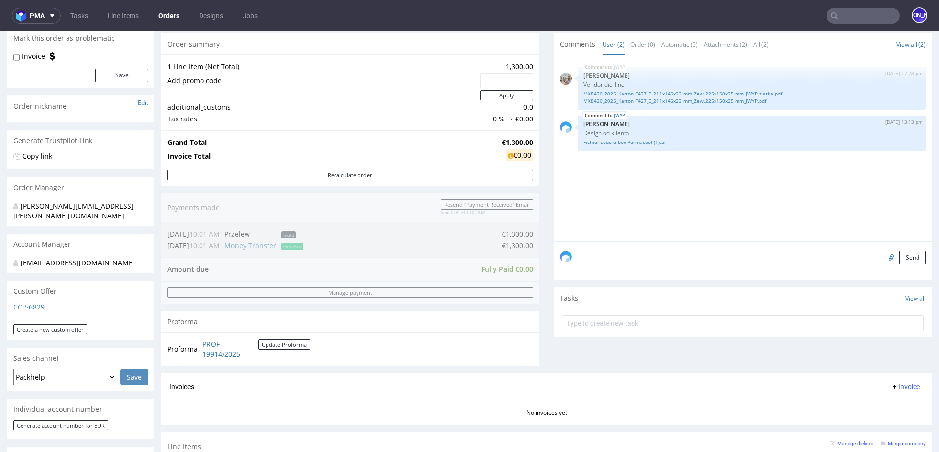
scroll to position [41, 0]
